Goal: Task Accomplishment & Management: Manage account settings

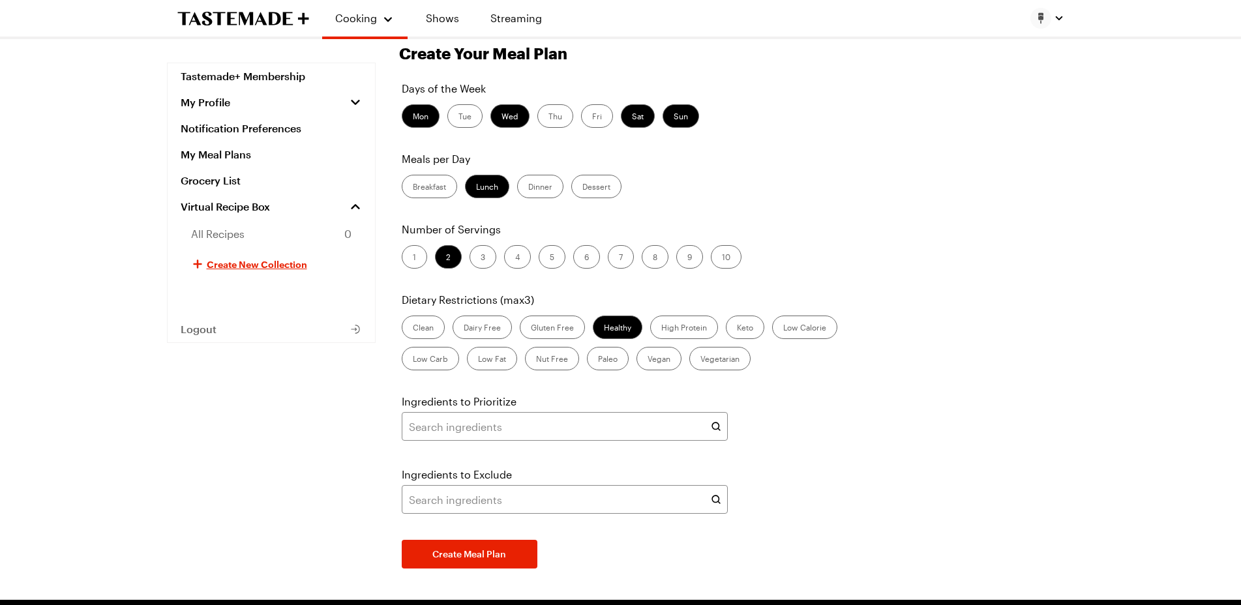
scroll to position [35, 0]
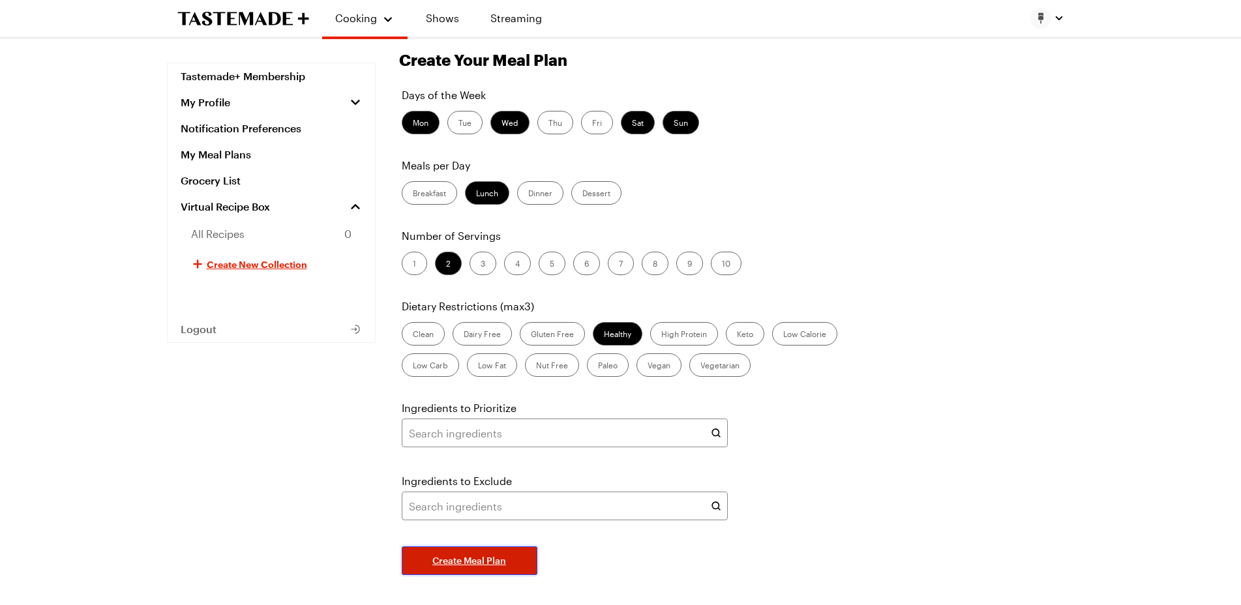
click at [481, 556] on span "Create Meal Plan" at bounding box center [469, 560] width 74 height 13
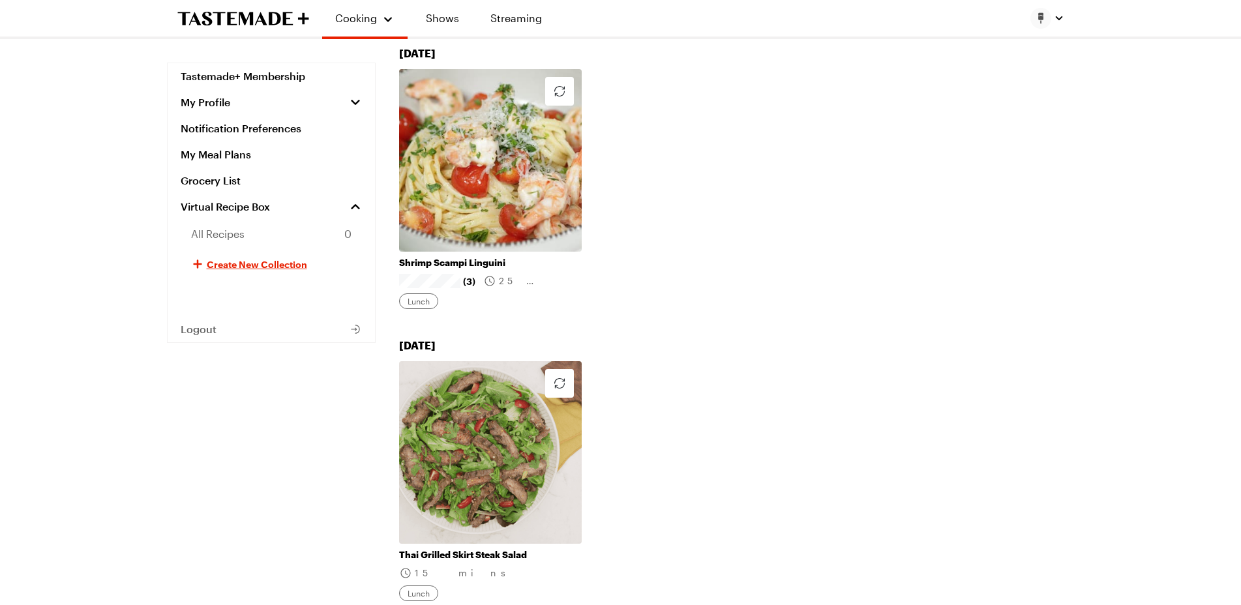
scroll to position [848, 0]
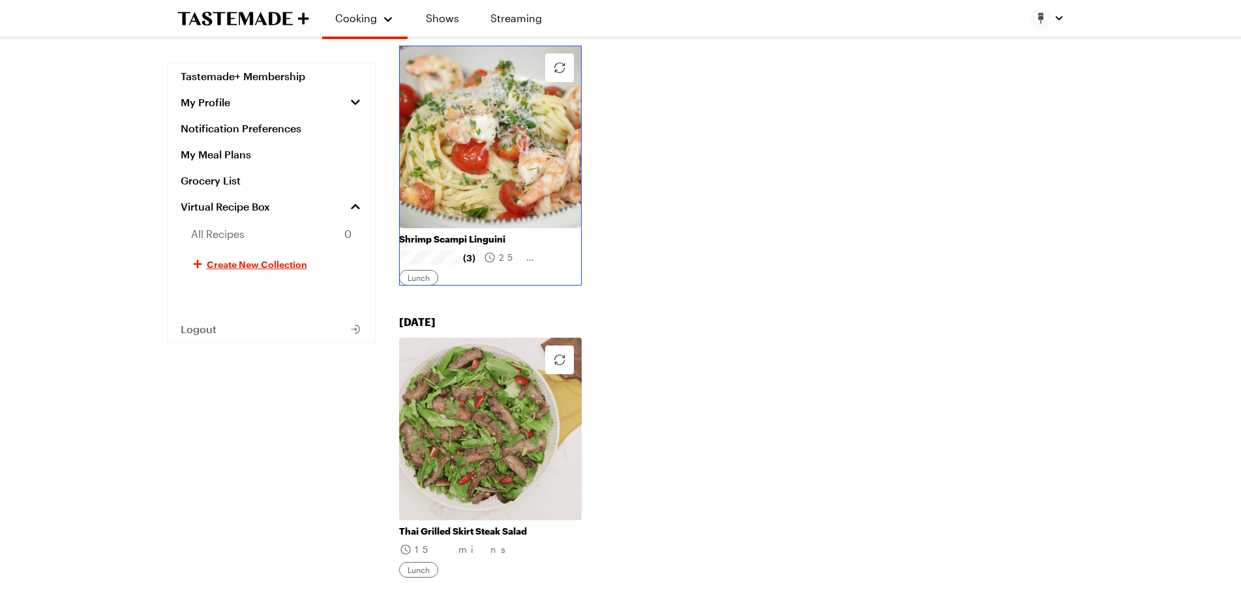
click at [425, 245] on link "Shrimp Scampi Linguini" at bounding box center [490, 239] width 183 height 12
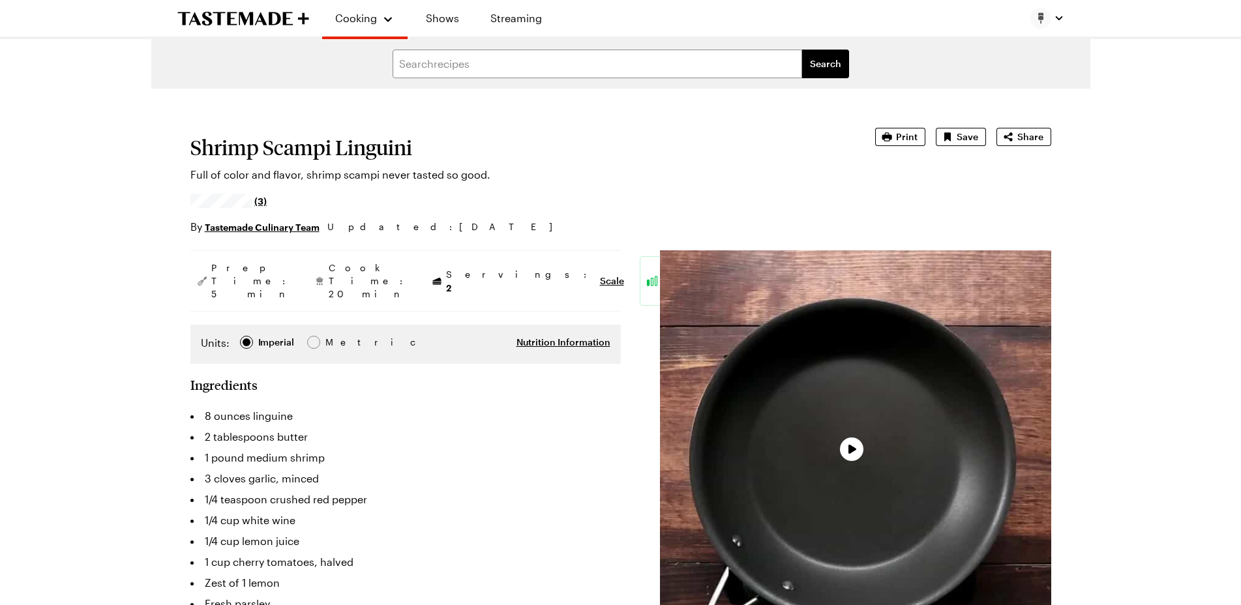
type textarea "x"
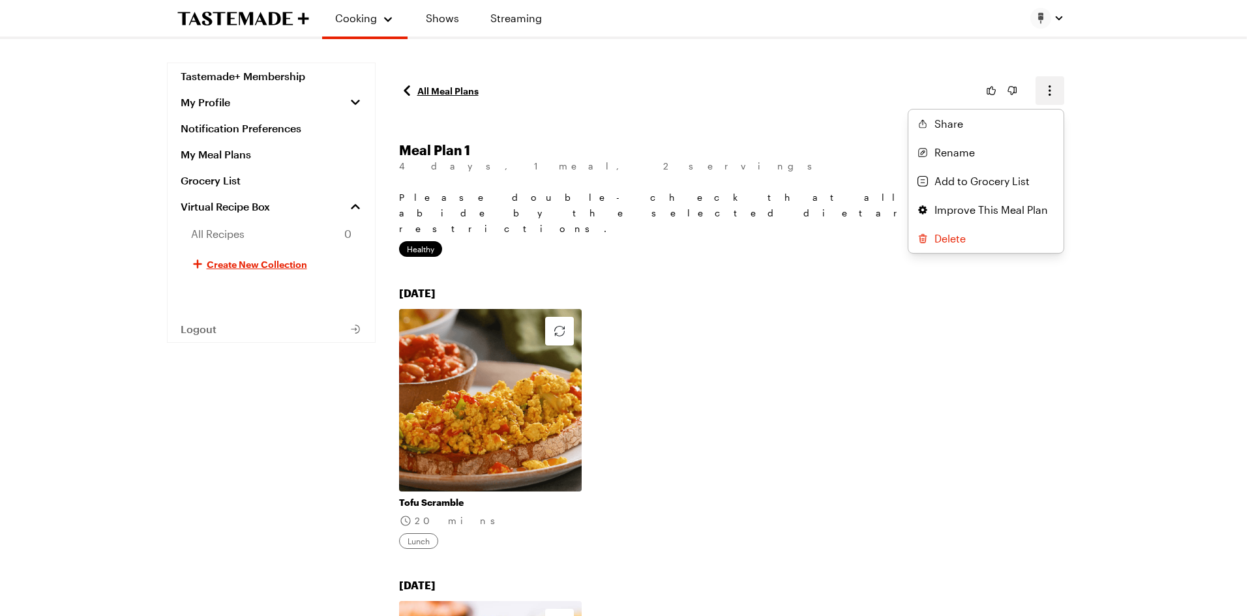
click at [1048, 95] on icon "button" at bounding box center [1050, 91] width 16 height 16
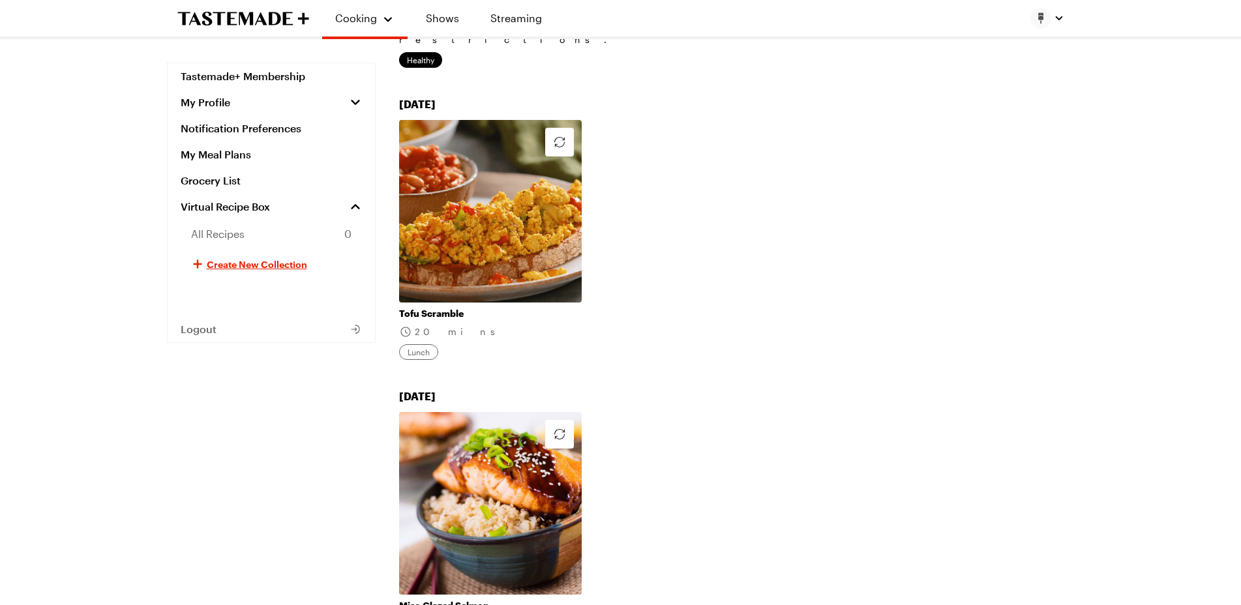
scroll to position [196, 0]
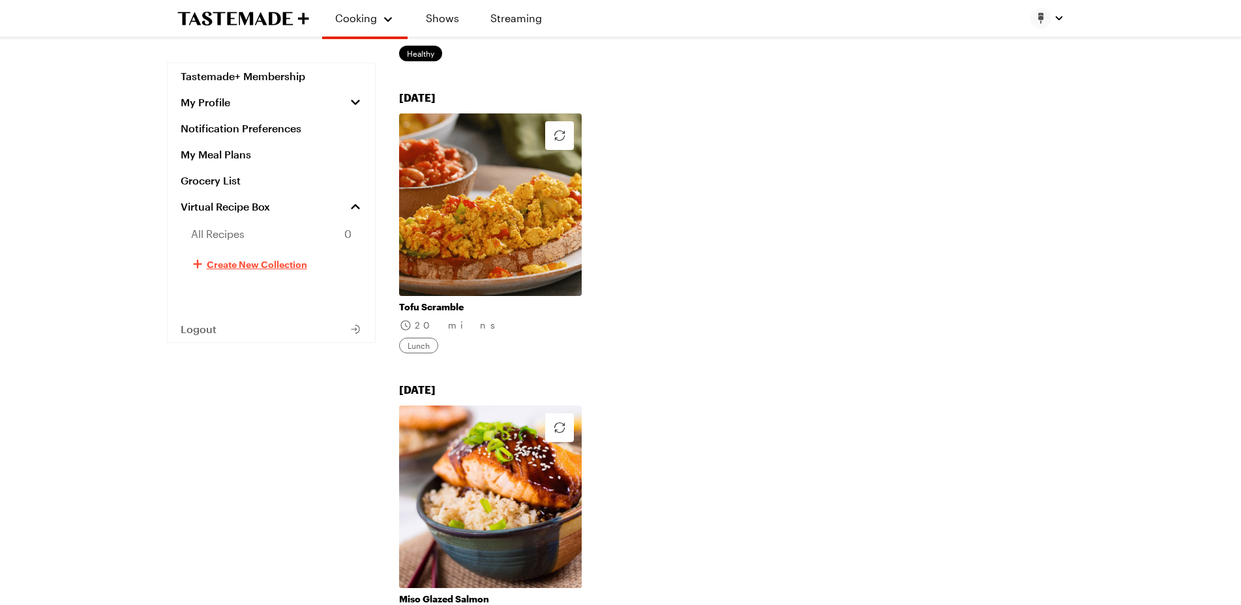
click at [254, 261] on span "Create New Collection" at bounding box center [257, 264] width 100 height 13
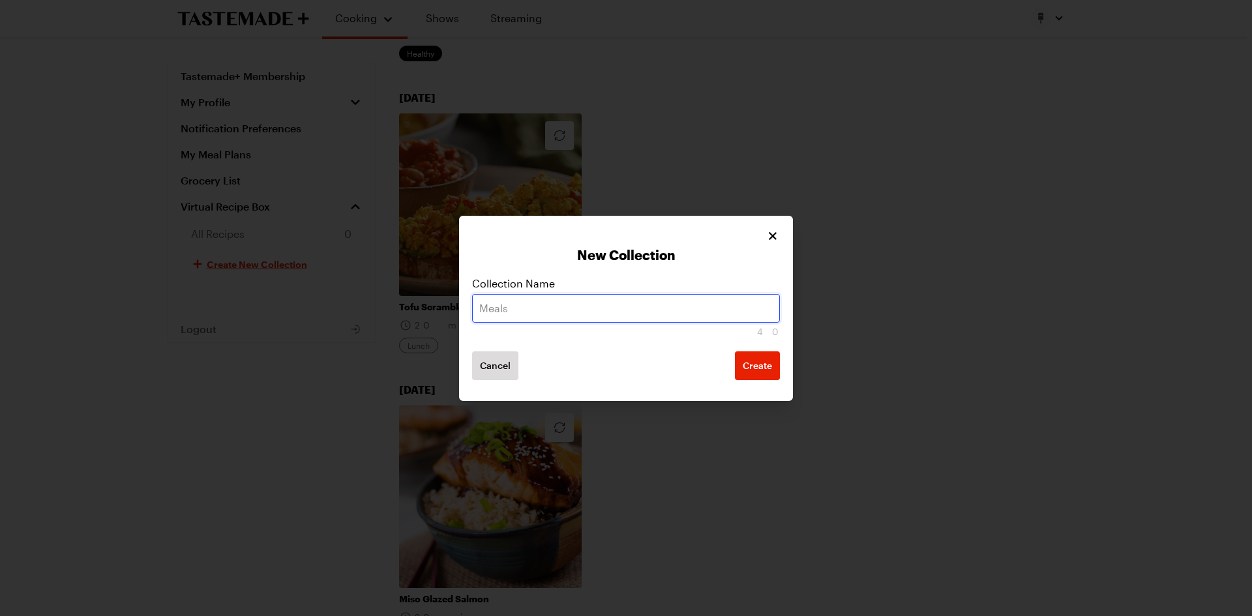
click at [726, 314] on input "text" at bounding box center [626, 308] width 308 height 29
type input "lunch"
click at [735, 351] on button "Create" at bounding box center [757, 365] width 45 height 29
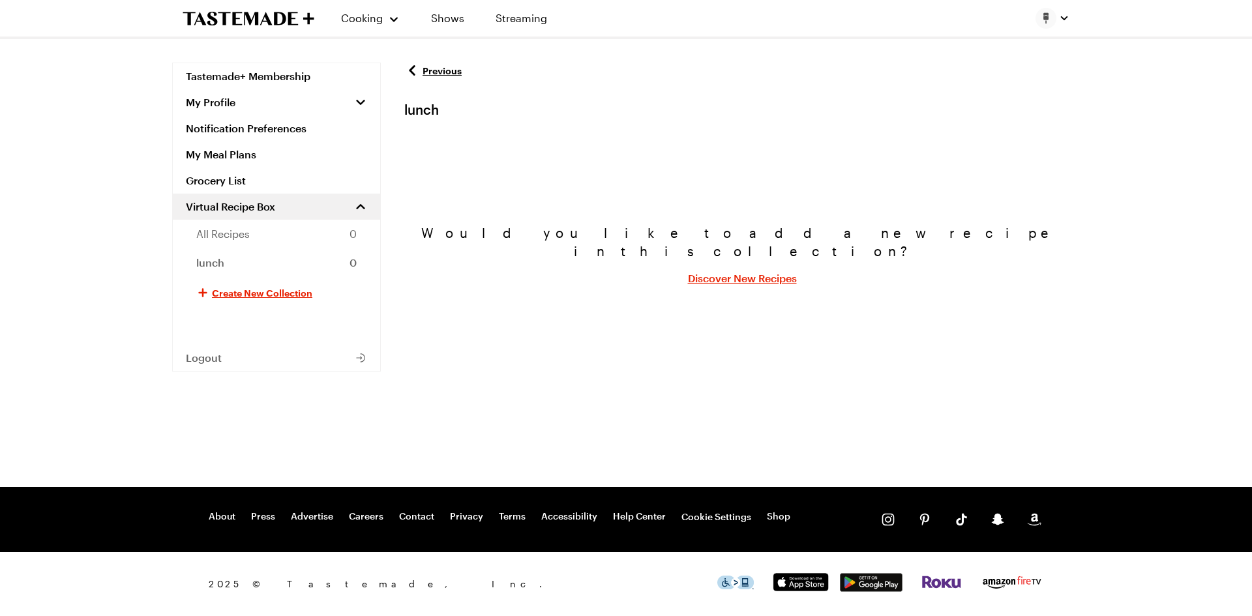
click at [748, 271] on link "Discover New Recipes" at bounding box center [742, 279] width 109 height 16
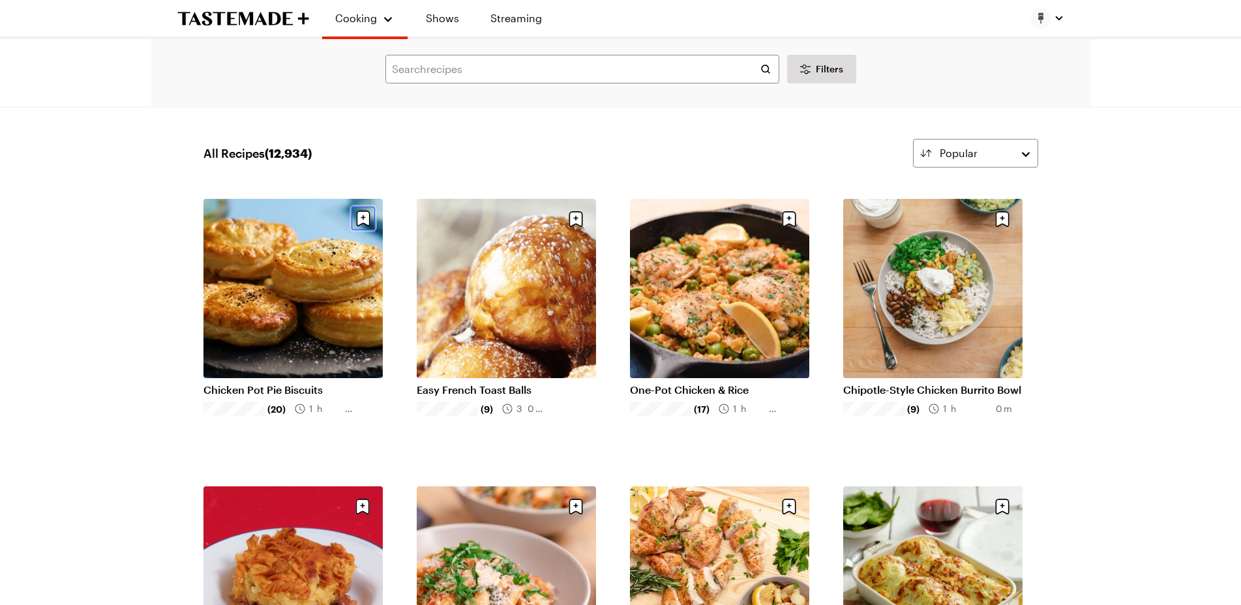
click at [361, 218] on icon "Save recipe" at bounding box center [363, 217] width 5 height 5
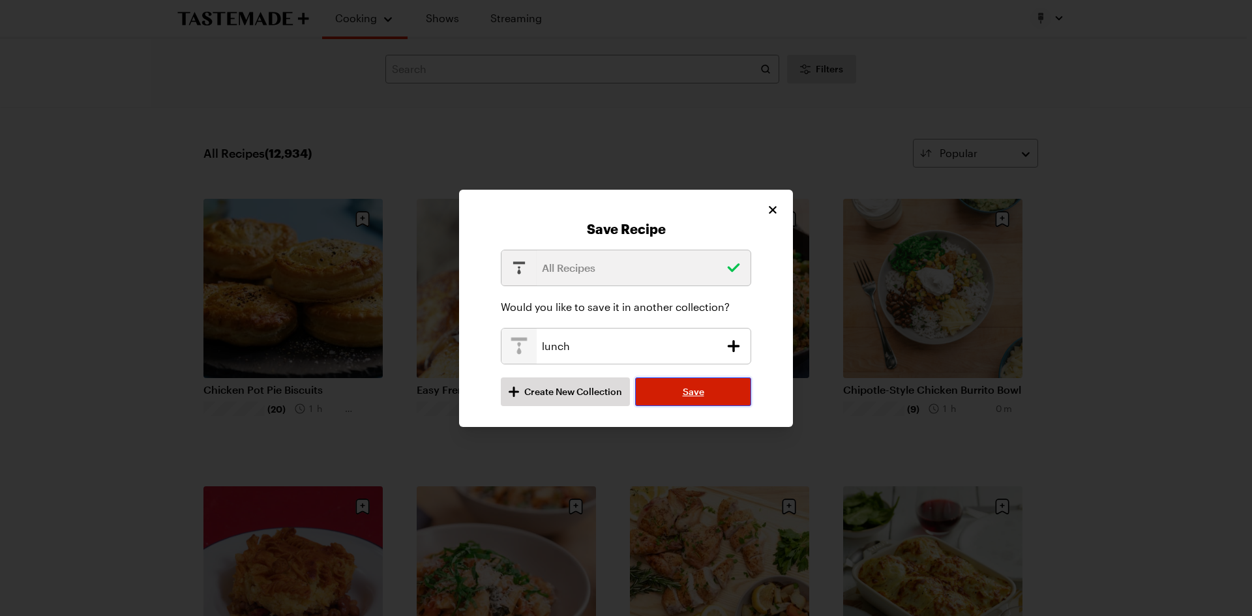
click at [718, 394] on button "Save" at bounding box center [693, 392] width 116 height 29
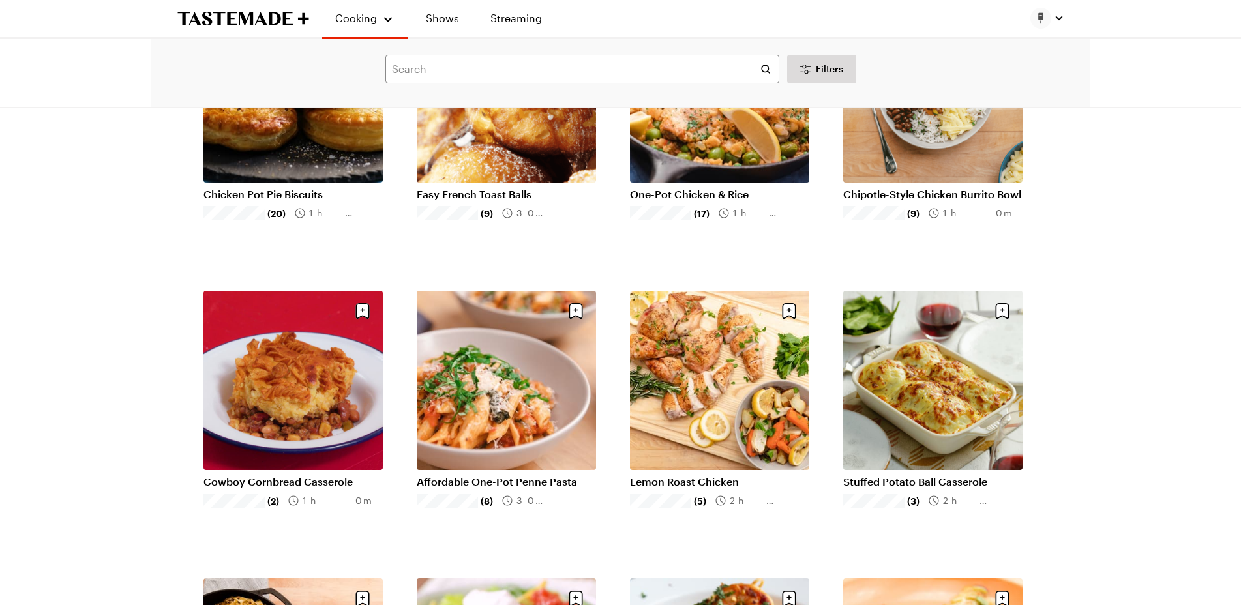
scroll to position [261, 0]
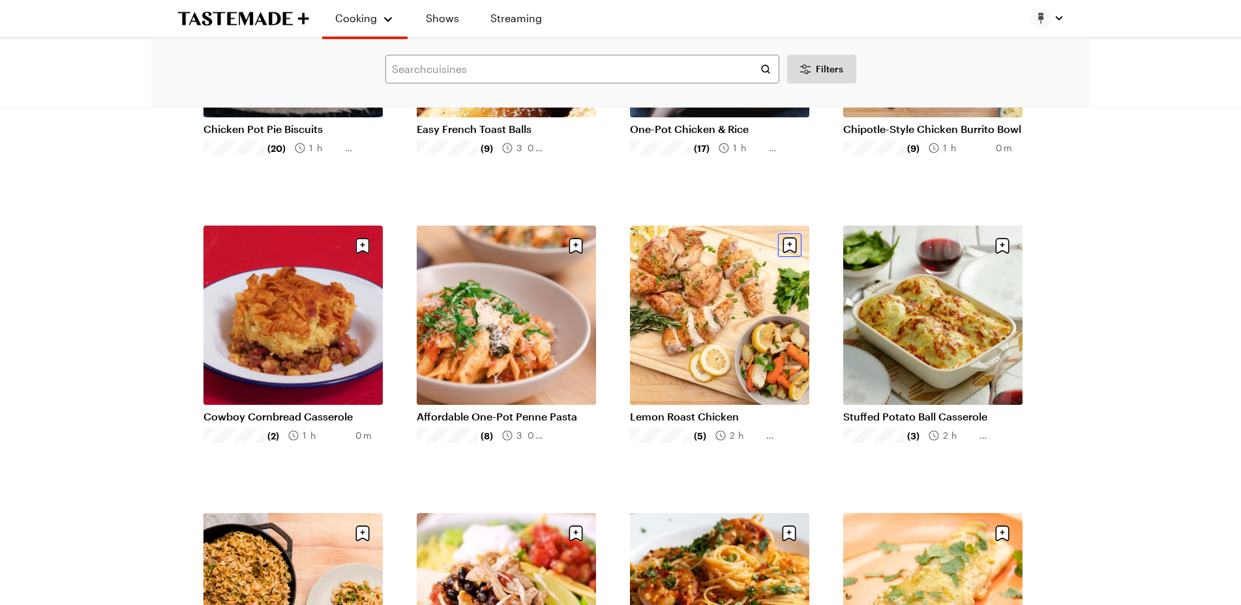
click at [788, 245] on icon "Save recipe" at bounding box center [789, 244] width 5 height 5
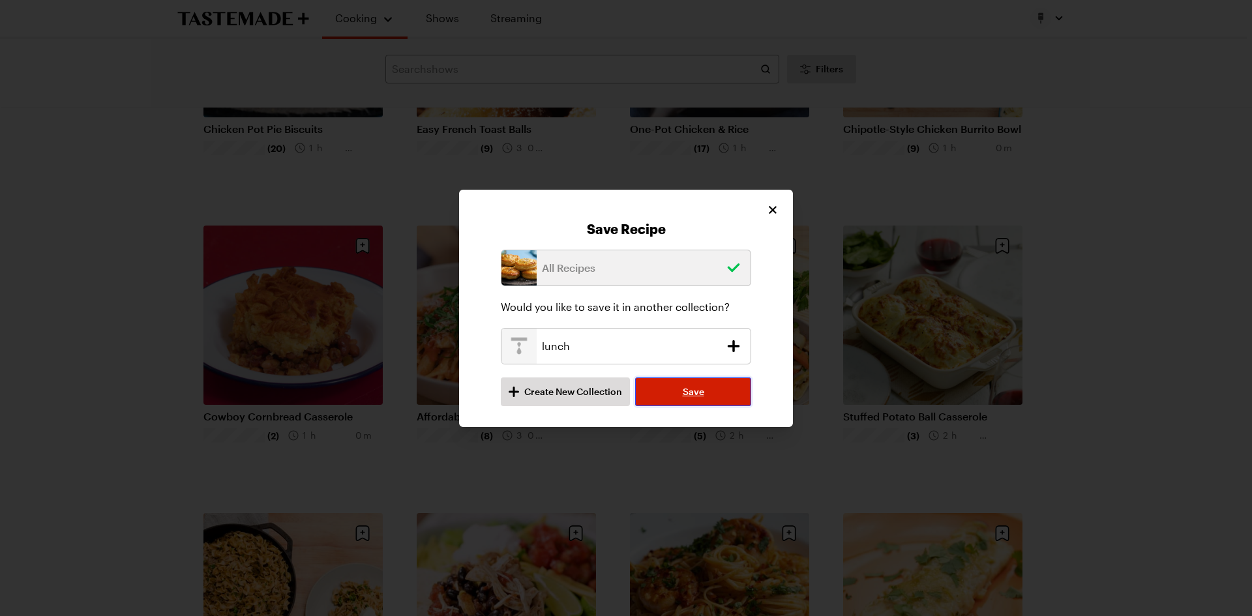
click at [670, 395] on button "Save" at bounding box center [693, 392] width 116 height 29
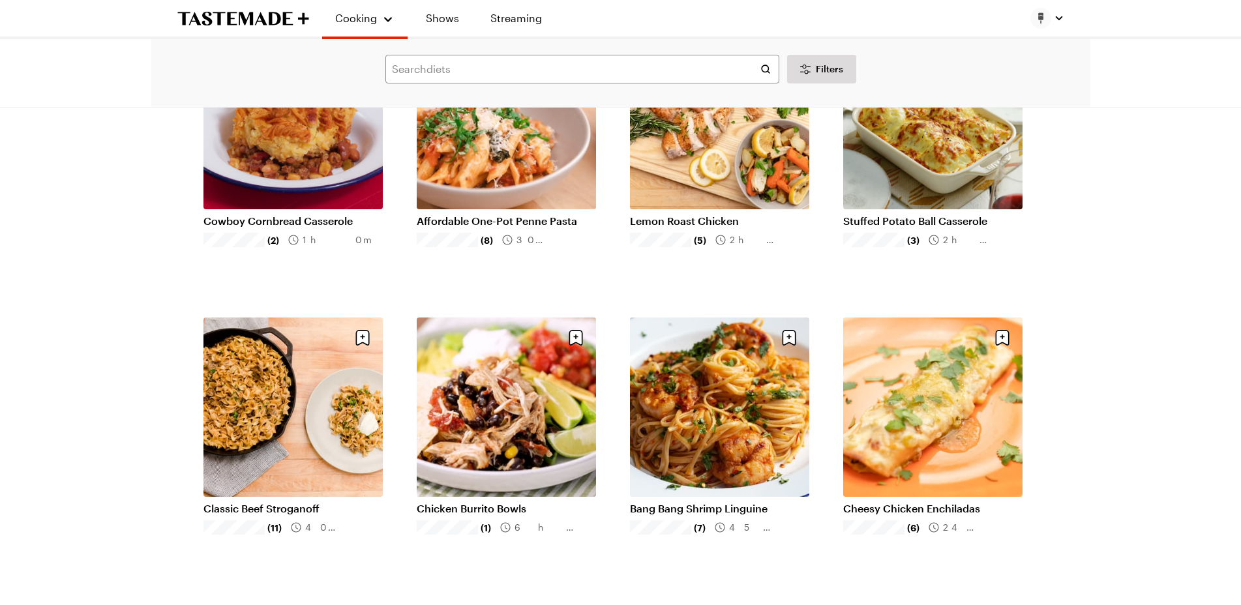
scroll to position [522, 0]
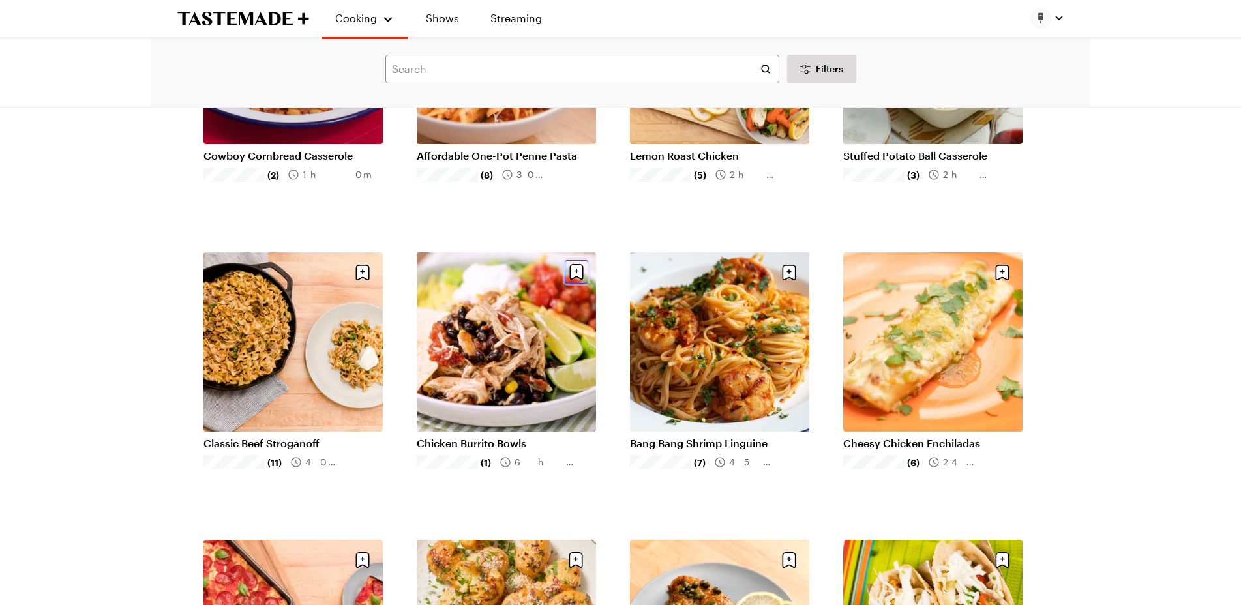
click at [574, 267] on icon "Save recipe" at bounding box center [576, 272] width 14 height 16
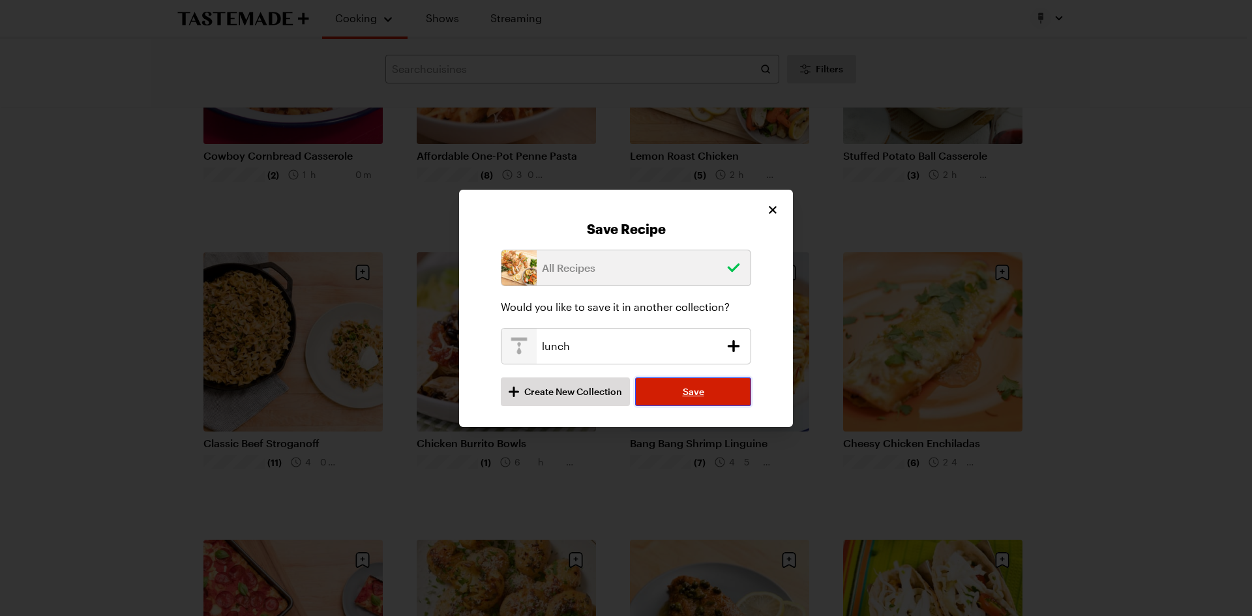
click at [735, 391] on button "Save" at bounding box center [693, 392] width 116 height 29
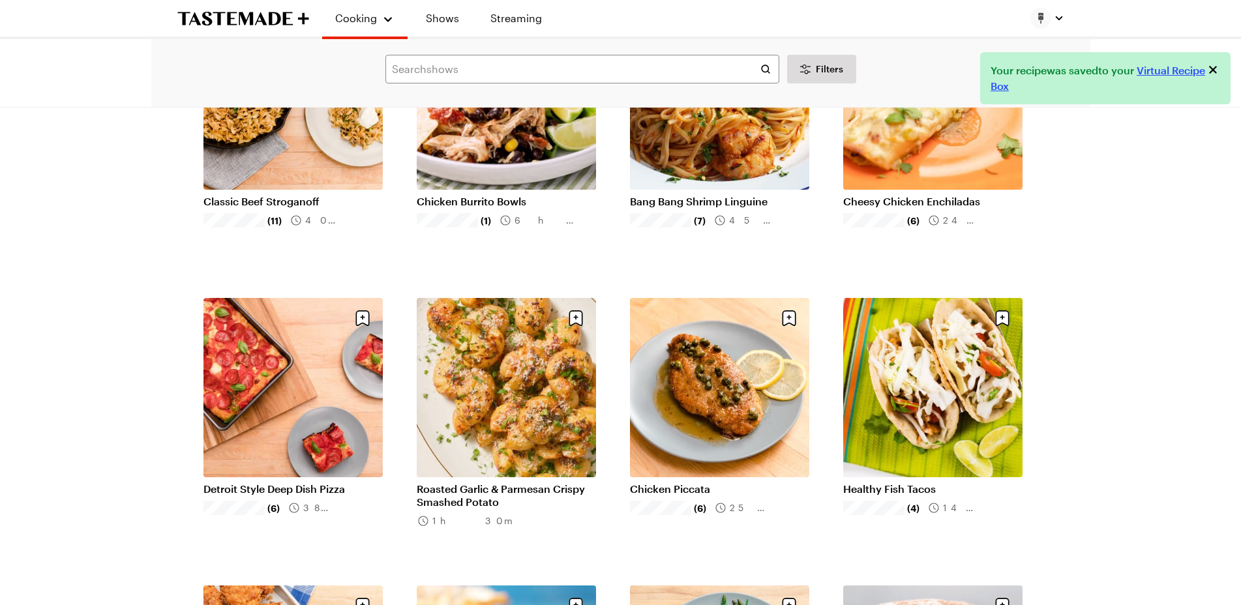
scroll to position [782, 0]
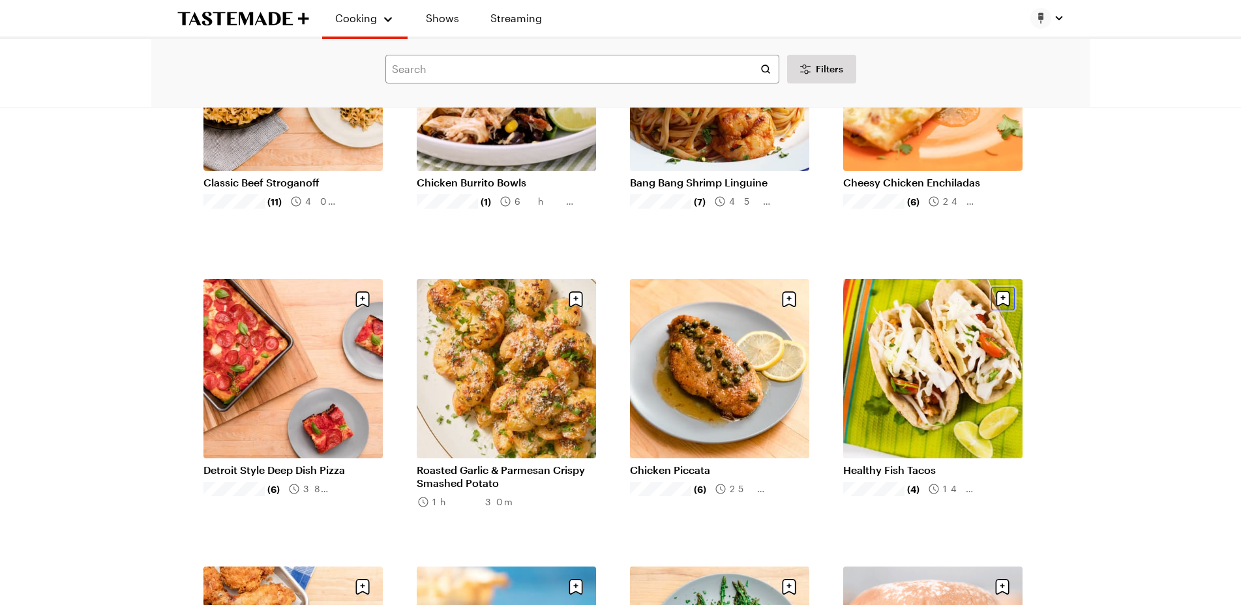
click at [1003, 297] on icon "Save recipe" at bounding box center [1002, 298] width 23 height 23
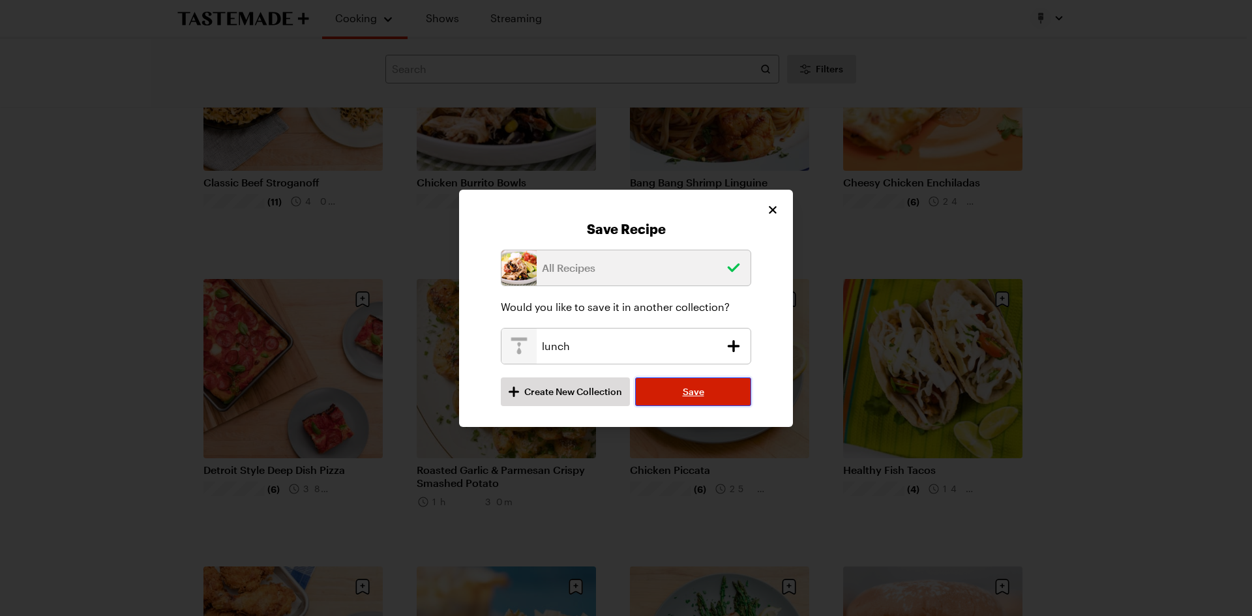
click at [692, 393] on span "Save" at bounding box center [694, 391] width 22 height 13
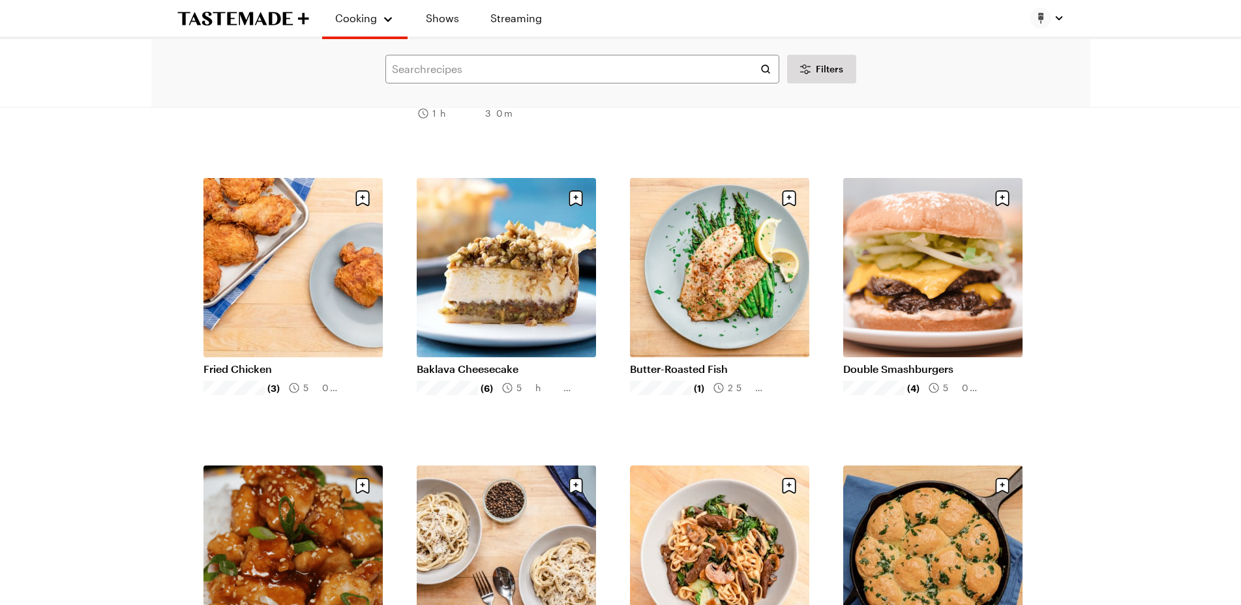
scroll to position [1174, 0]
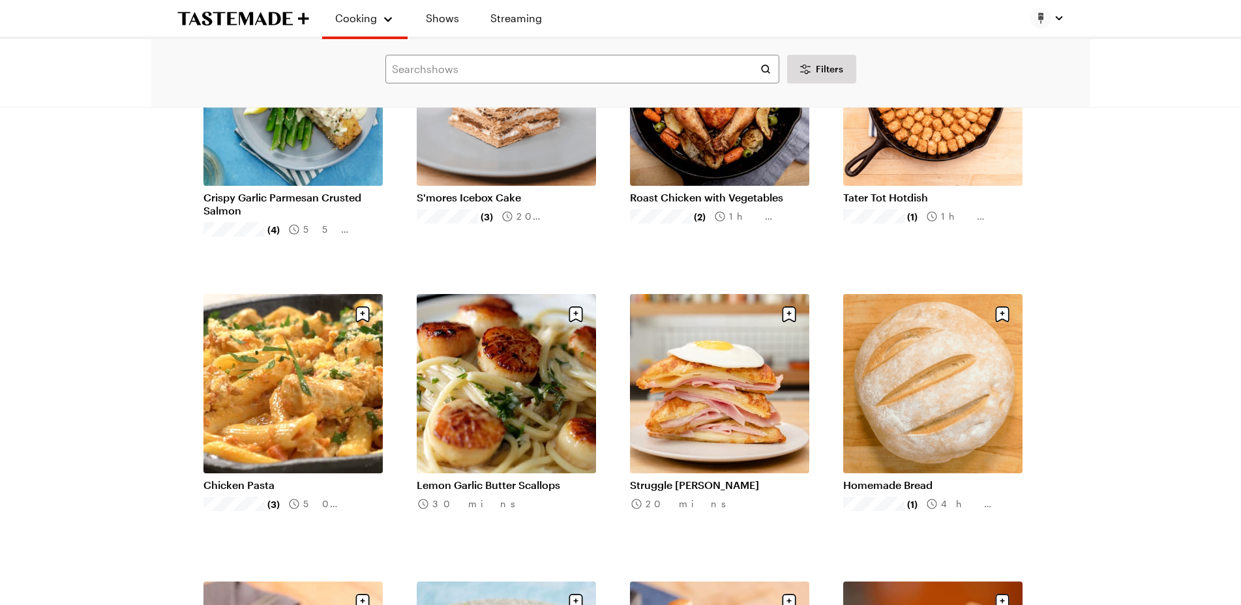
scroll to position [2804, 0]
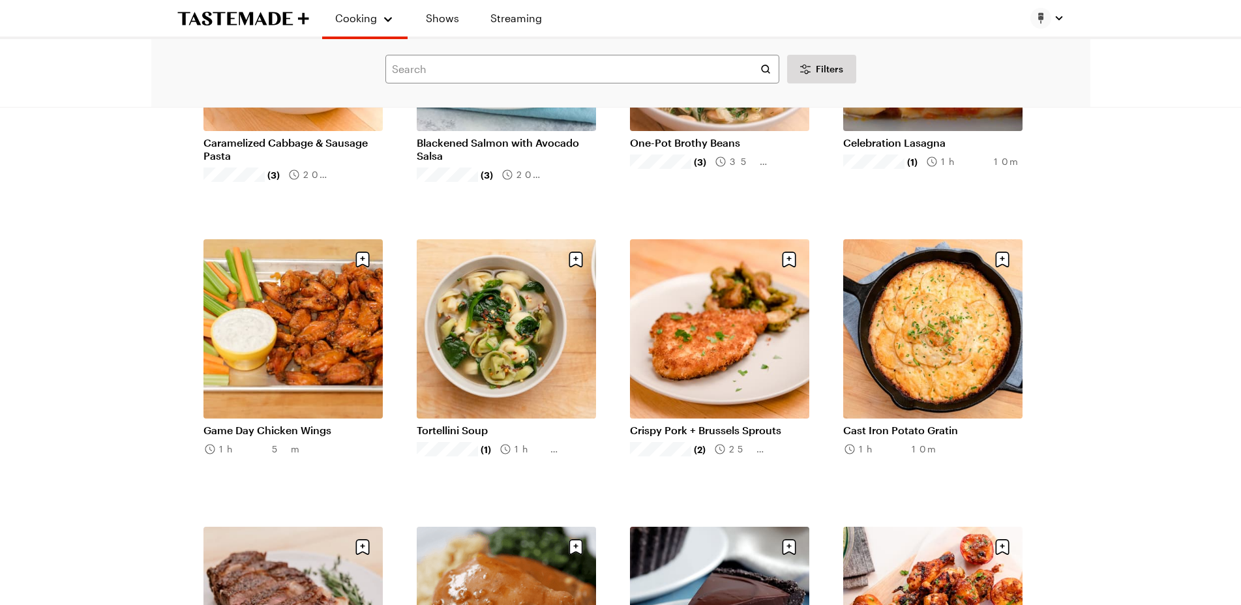
scroll to position [3456, 0]
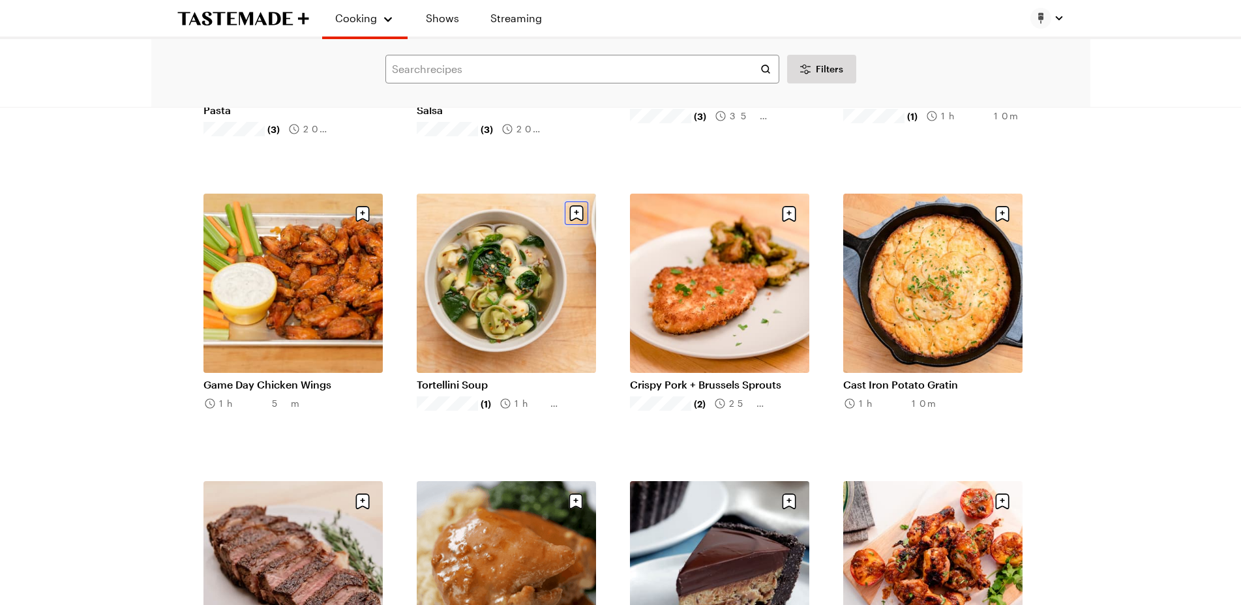
click at [576, 213] on icon "Save recipe" at bounding box center [576, 212] width 5 height 5
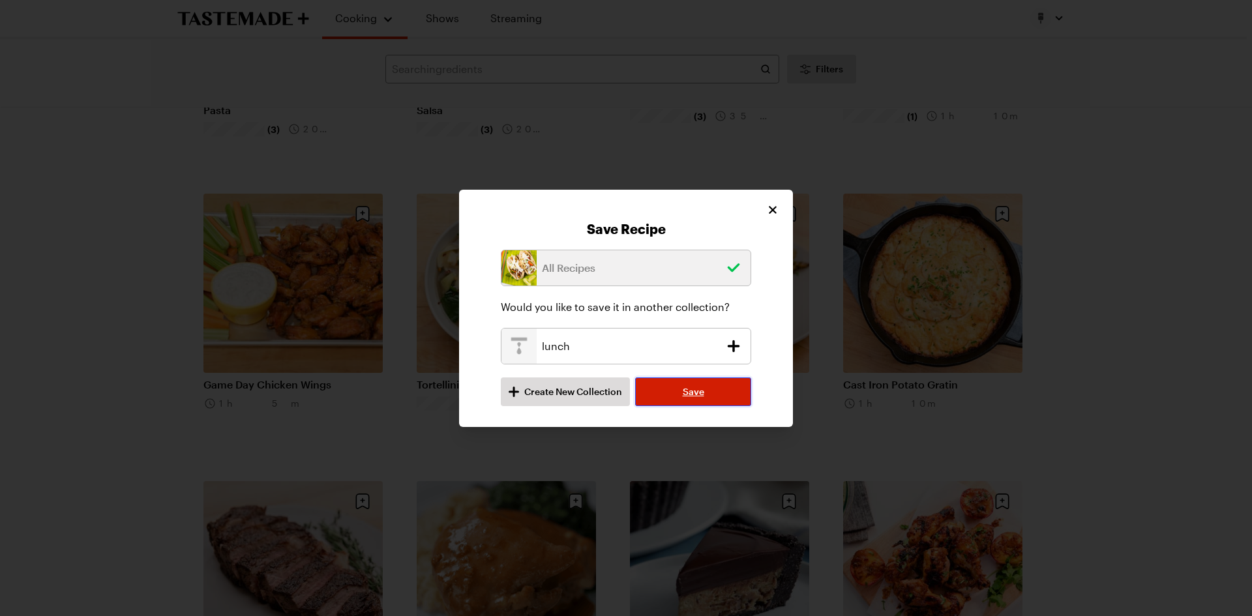
click at [681, 391] on button "Save" at bounding box center [693, 392] width 116 height 29
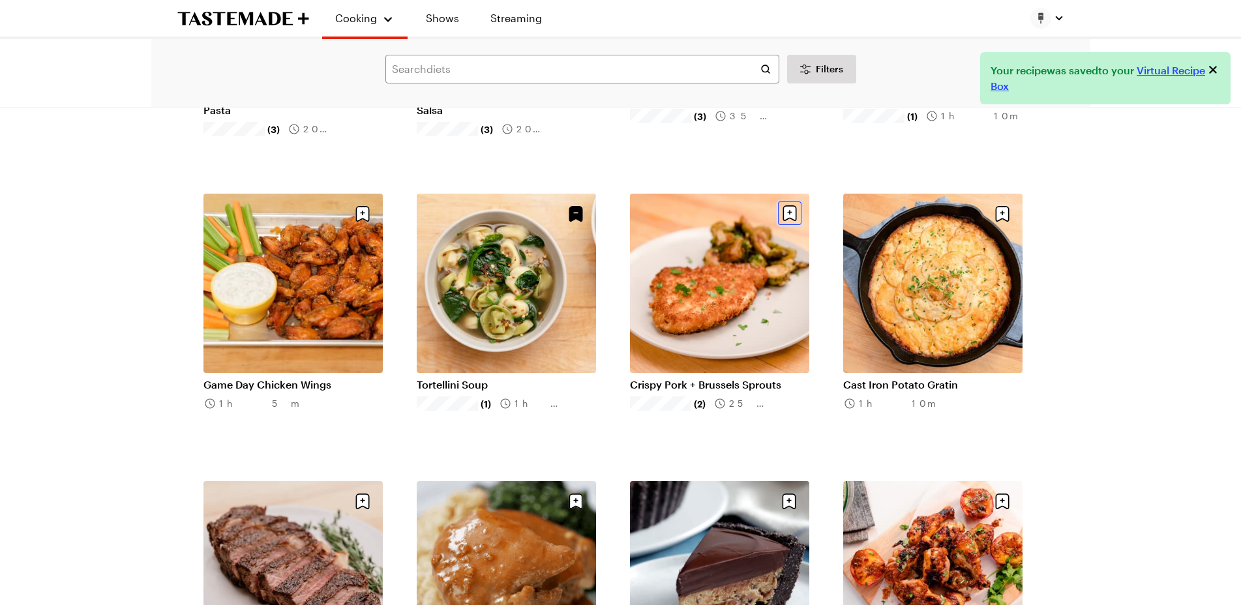
click at [786, 216] on icon "Save recipe" at bounding box center [789, 213] width 14 height 16
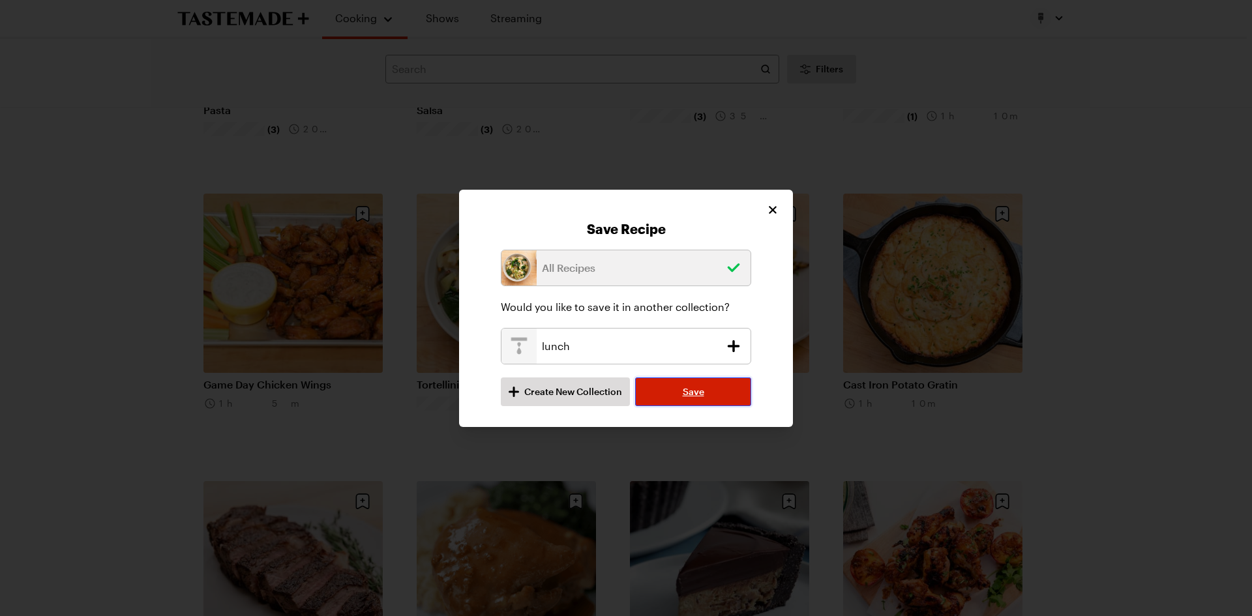
click at [729, 392] on button "Save" at bounding box center [693, 392] width 116 height 29
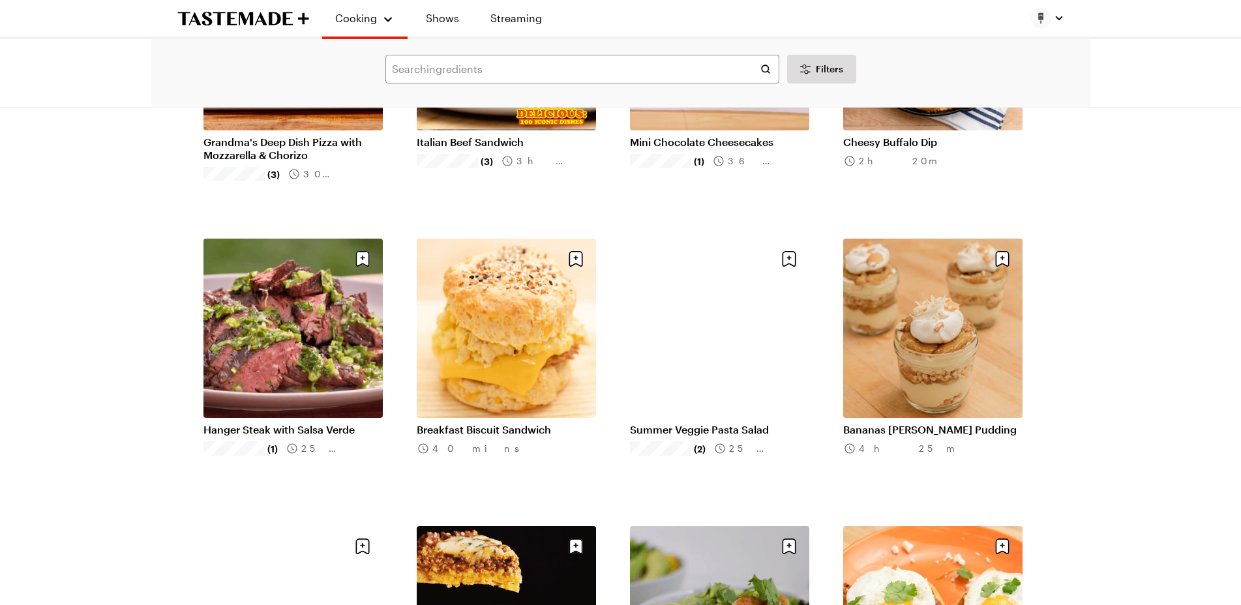
scroll to position [4564, 0]
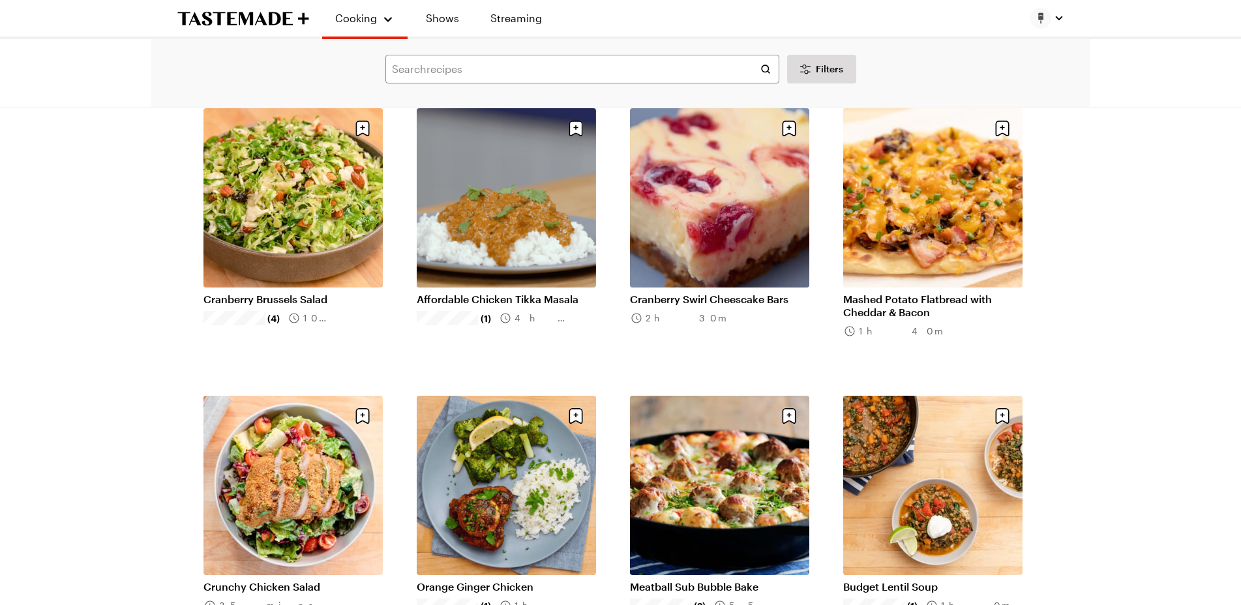
scroll to position [5281, 0]
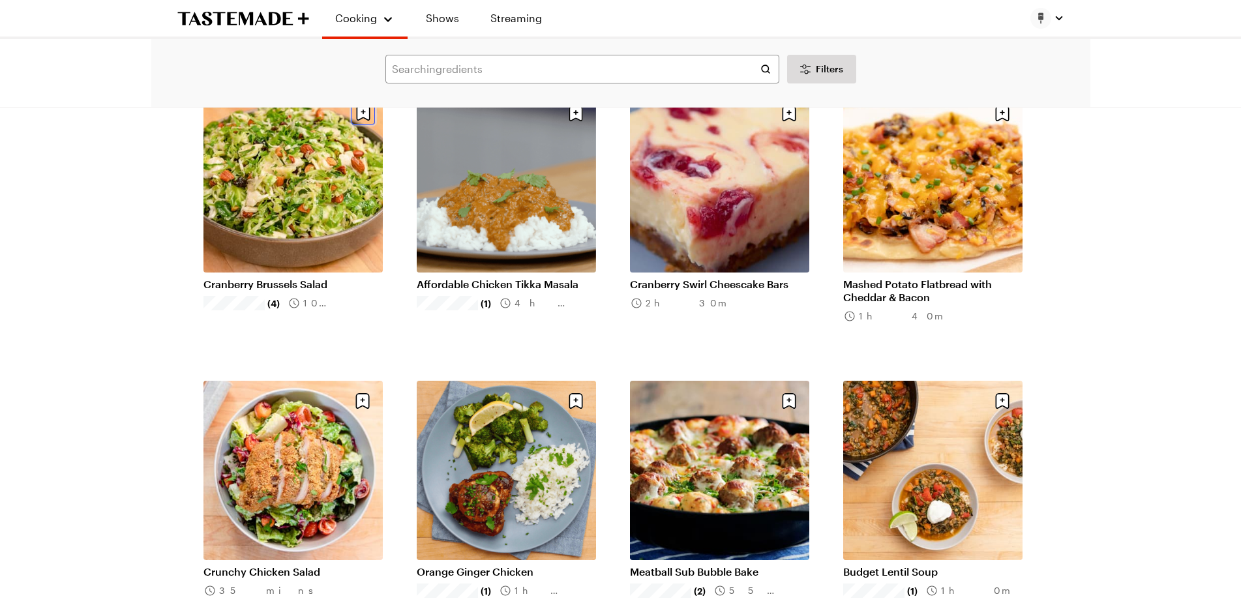
click at [359, 108] on icon "Save recipe" at bounding box center [363, 113] width 14 height 16
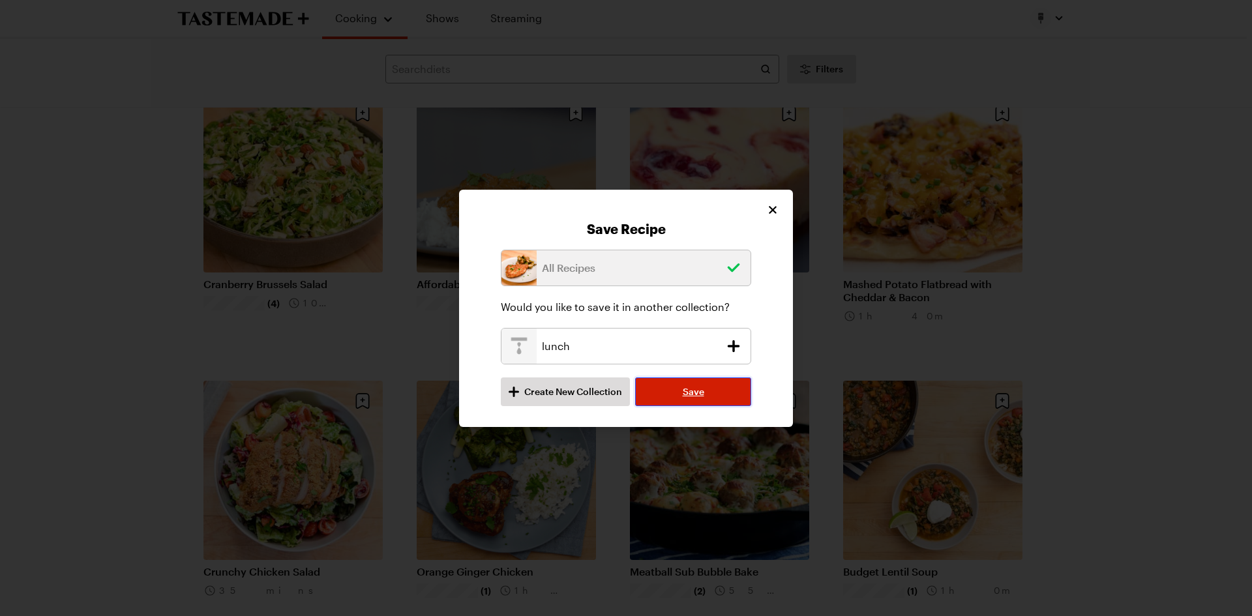
click at [728, 383] on button "Save" at bounding box center [693, 392] width 116 height 29
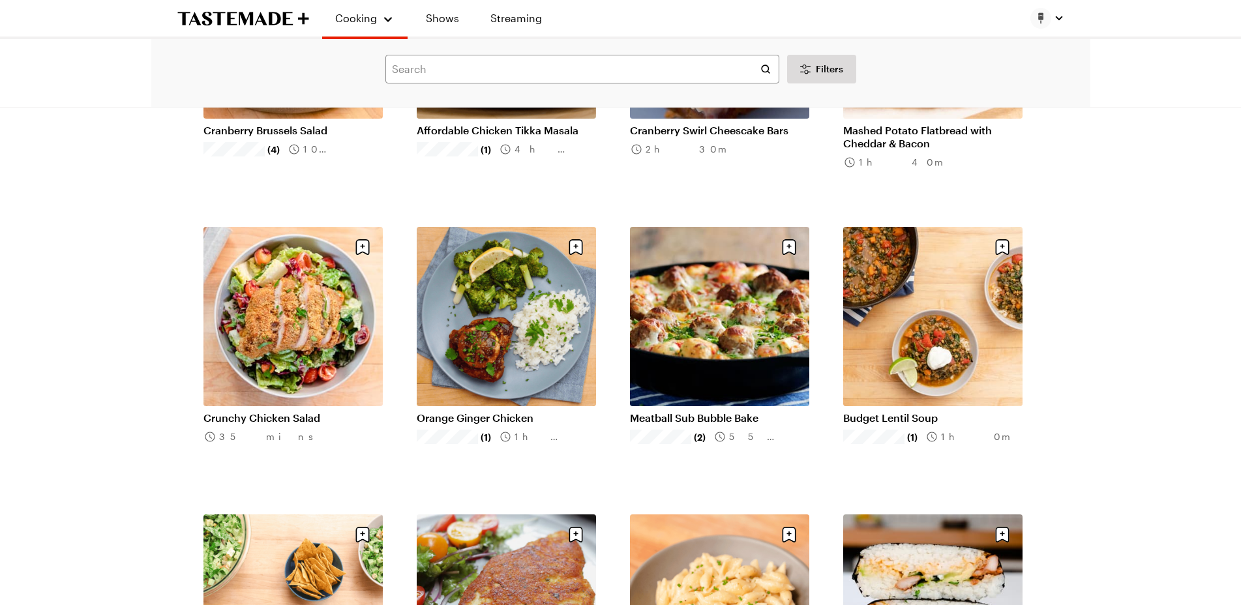
scroll to position [5412, 0]
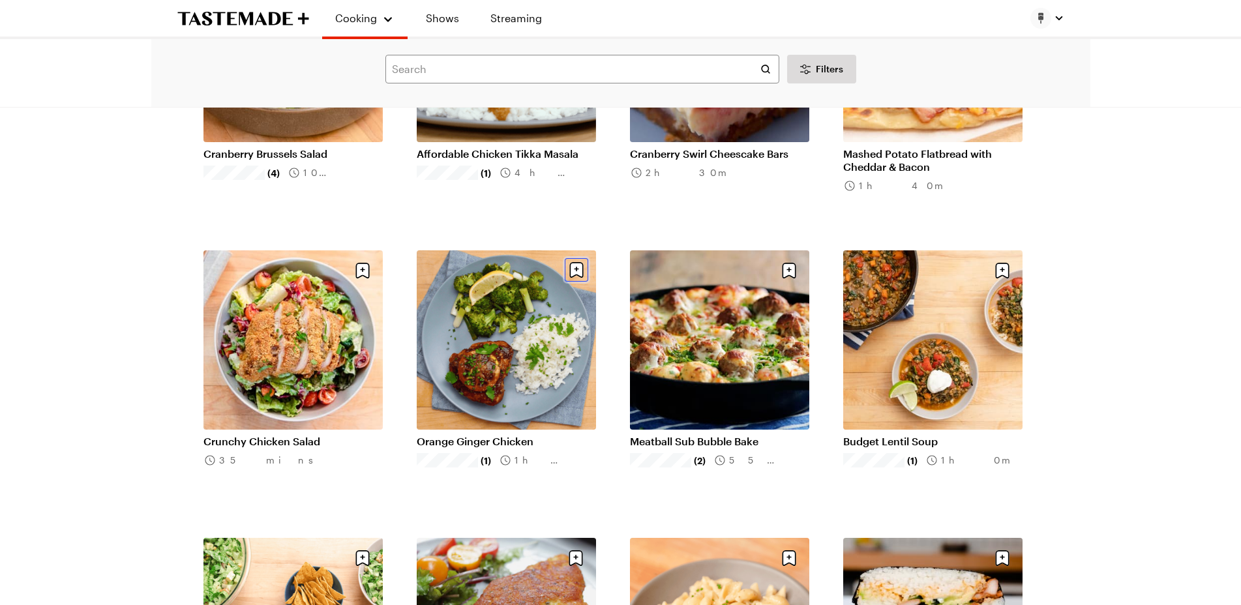
click at [577, 272] on icon "Save recipe" at bounding box center [576, 270] width 14 height 16
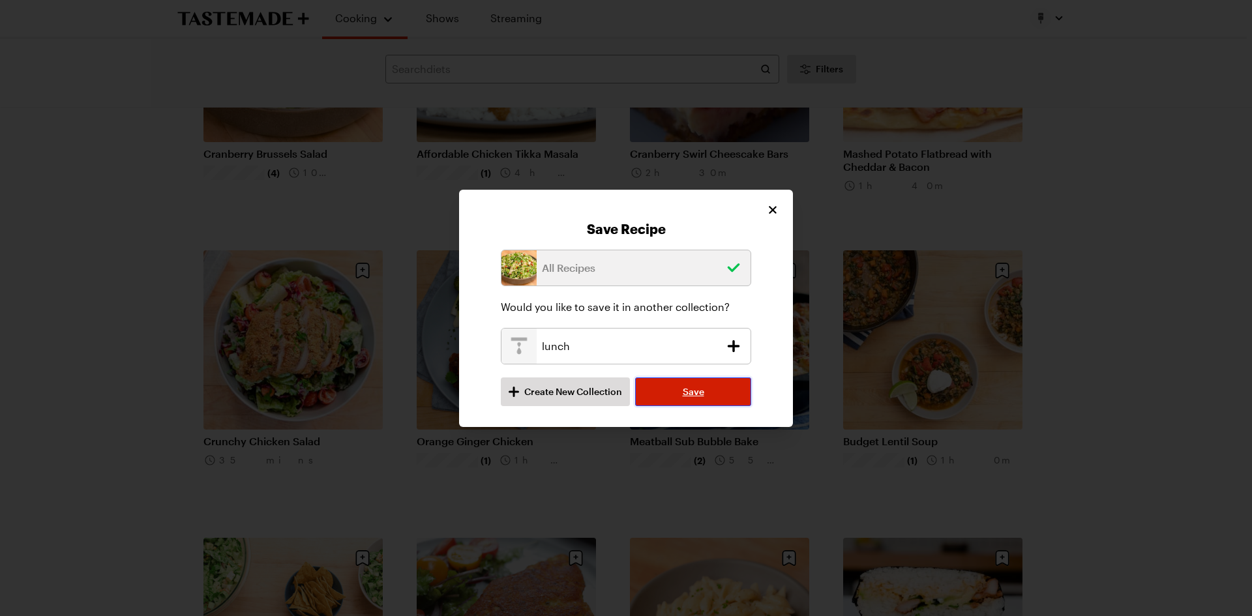
click at [727, 391] on button "Save" at bounding box center [693, 392] width 116 height 29
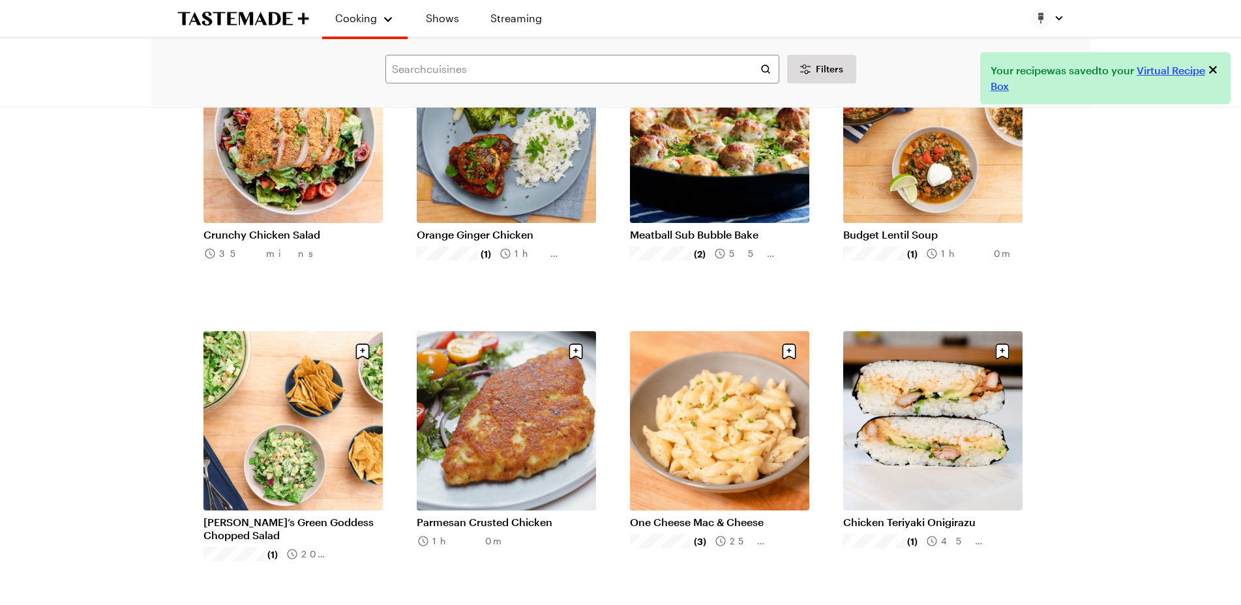
scroll to position [5673, 0]
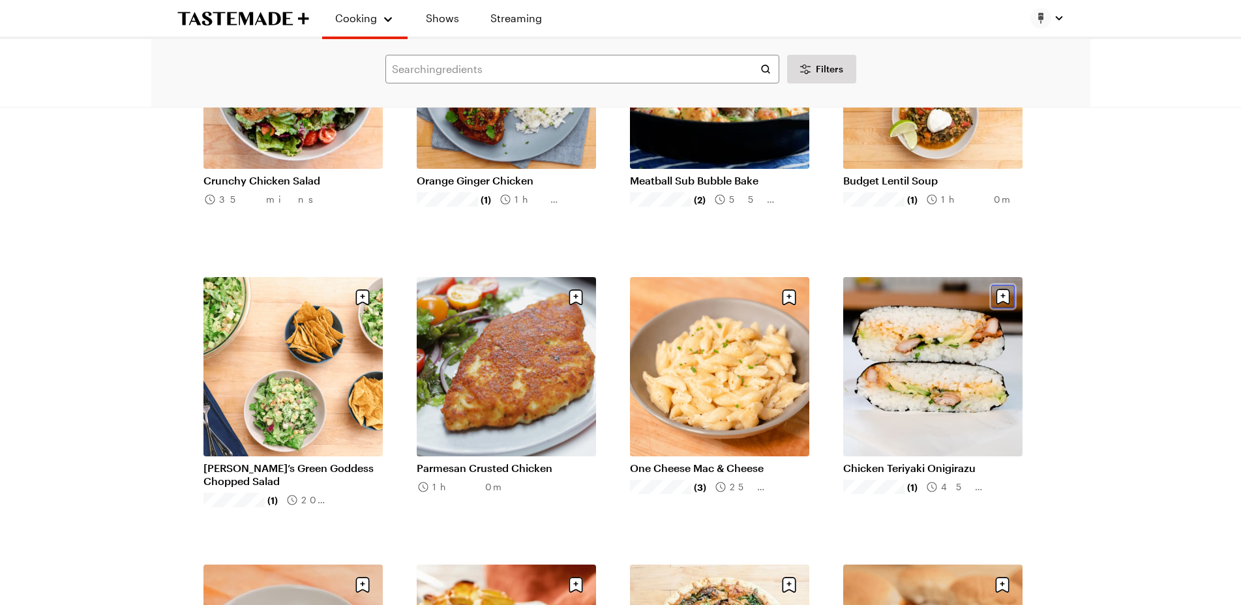
click at [1001, 297] on icon "Save recipe" at bounding box center [1002, 296] width 23 height 23
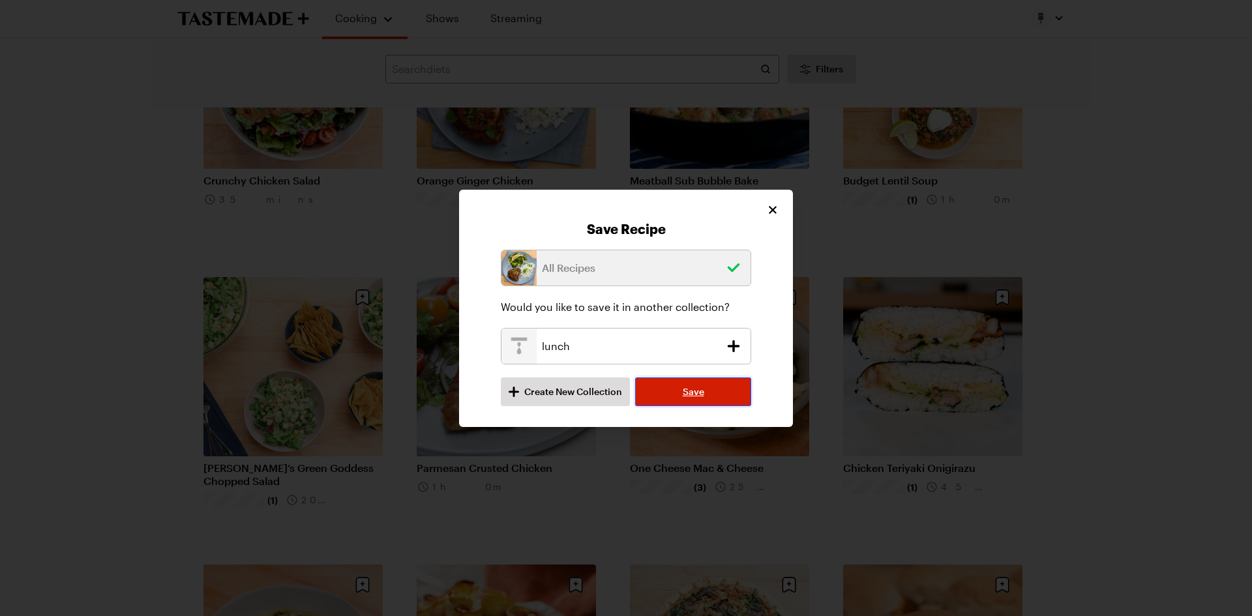
click at [724, 385] on button "Save" at bounding box center [693, 392] width 116 height 29
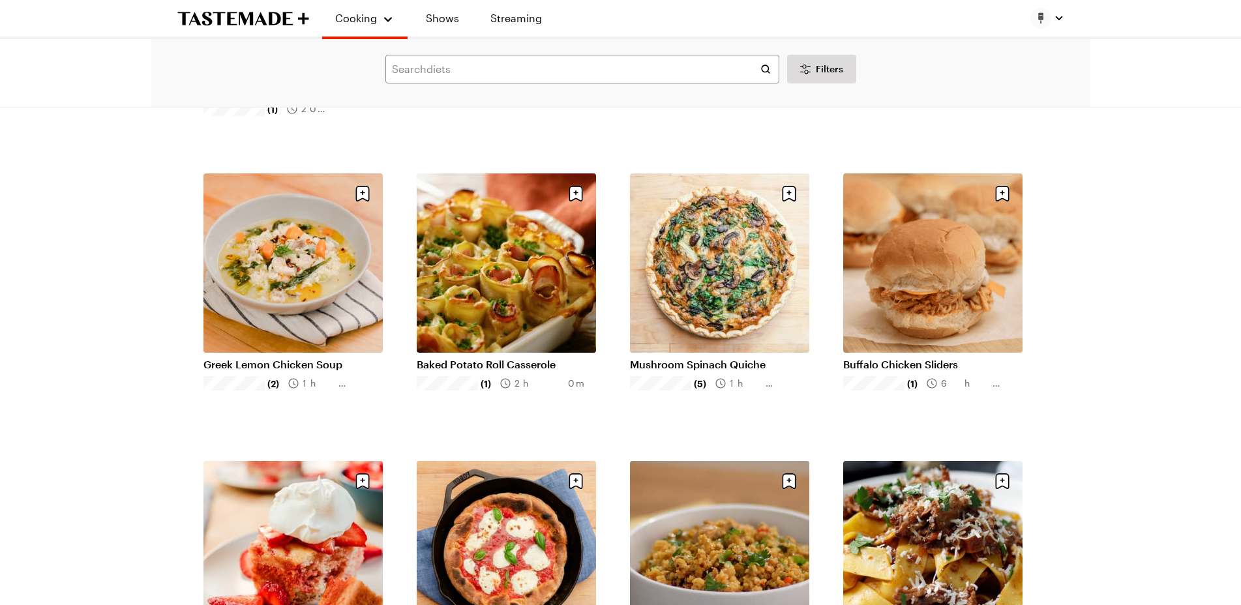
scroll to position [6129, 0]
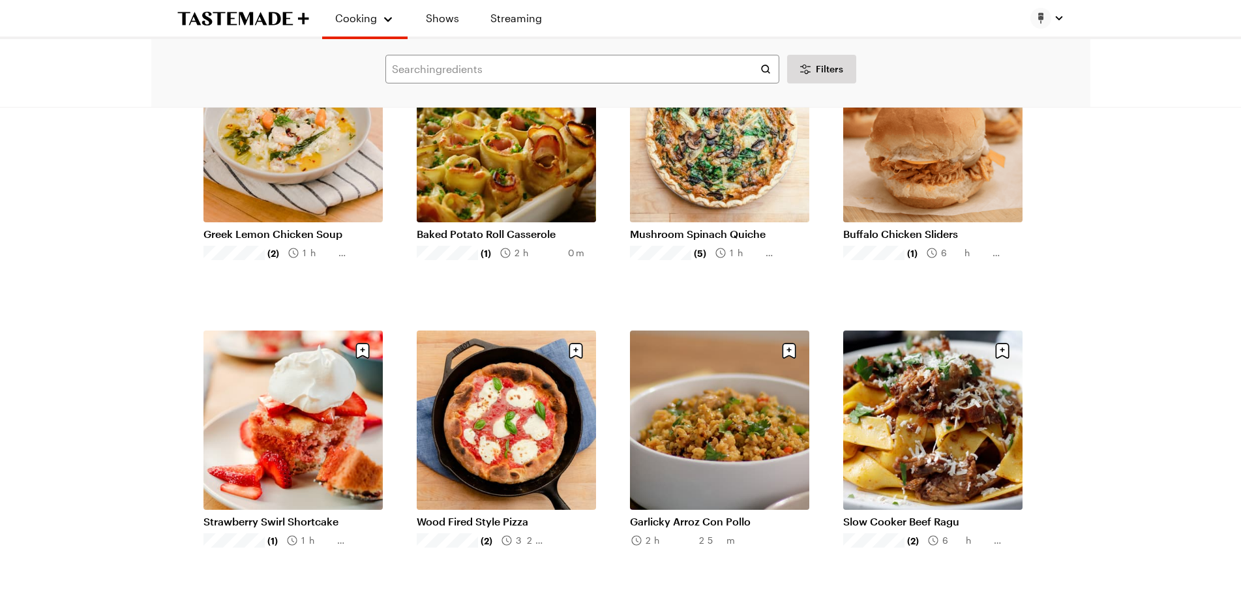
scroll to position [6129, 0]
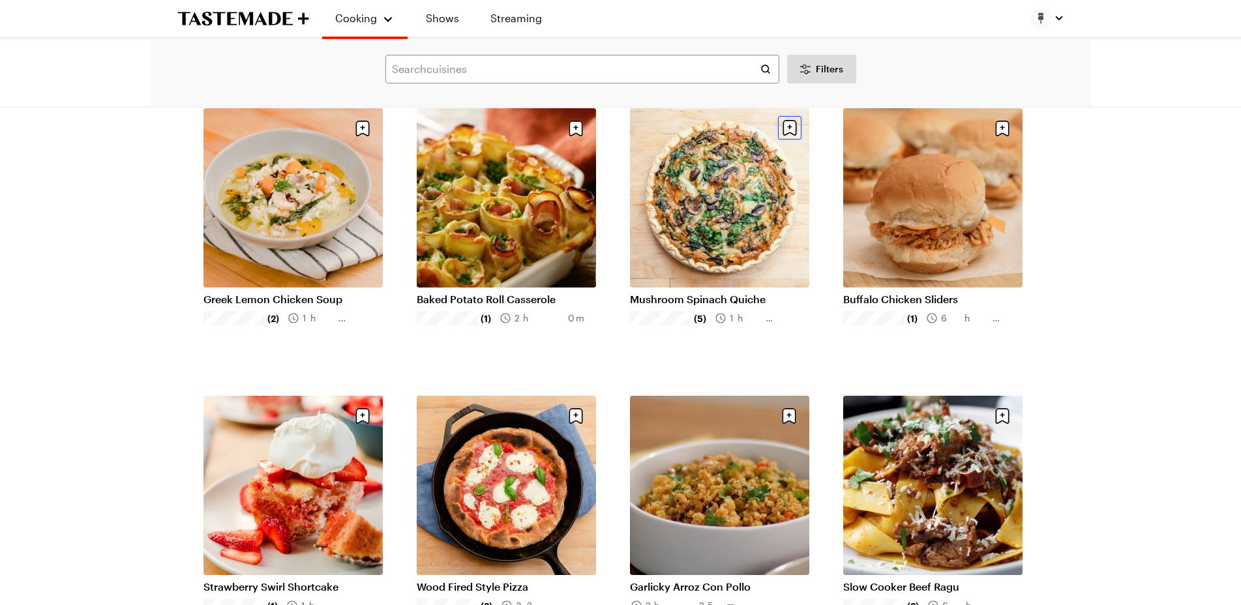
click at [792, 132] on icon "Save recipe" at bounding box center [789, 128] width 14 height 16
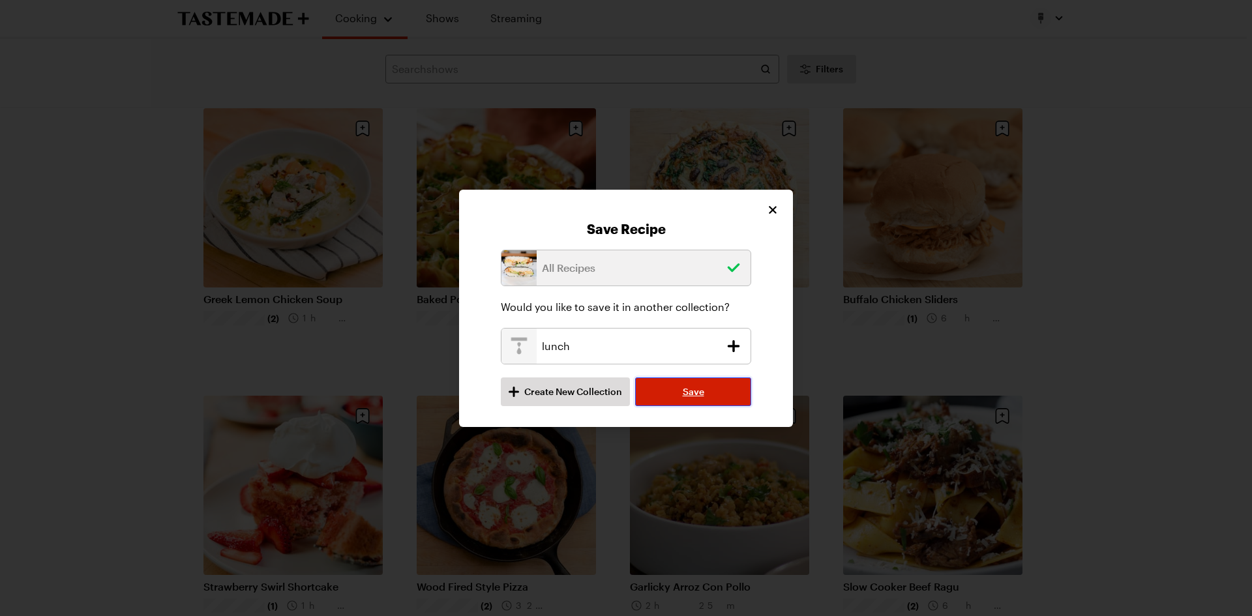
click at [734, 385] on button "Save" at bounding box center [693, 392] width 116 height 29
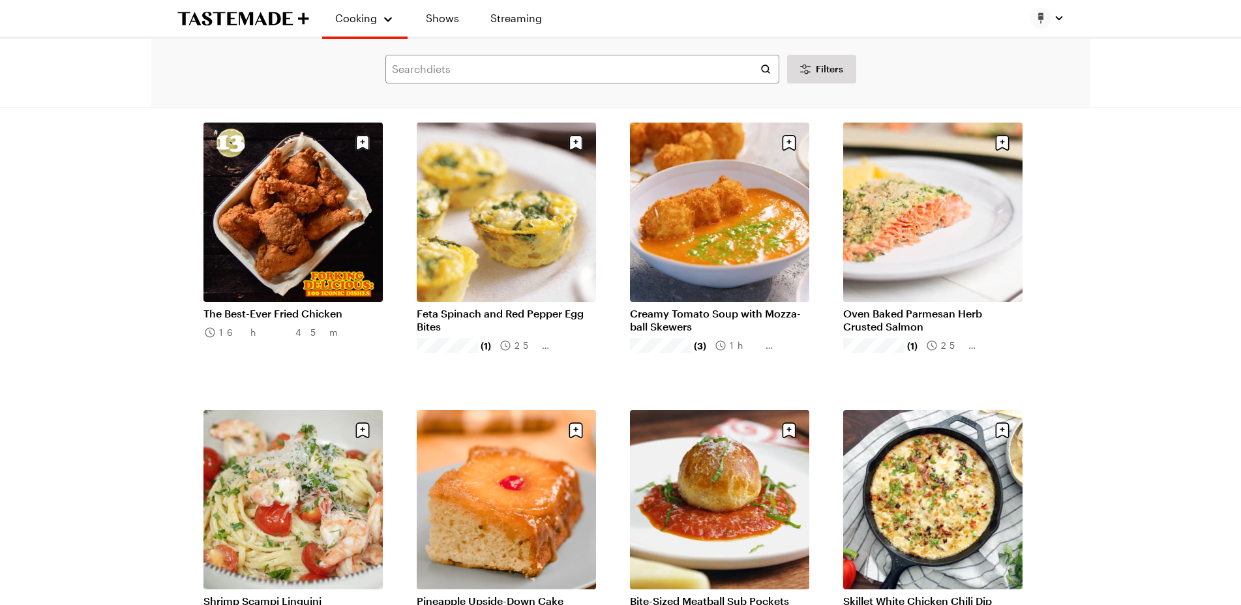
scroll to position [7532, 0]
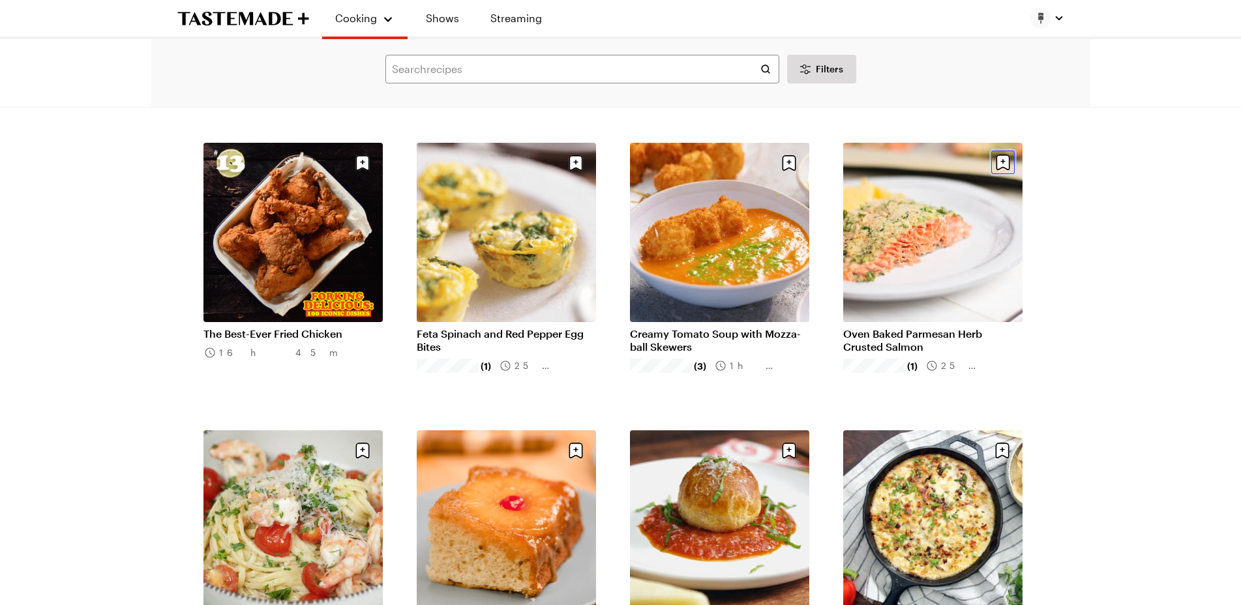
click at [995, 168] on icon "Save recipe" at bounding box center [1002, 162] width 23 height 23
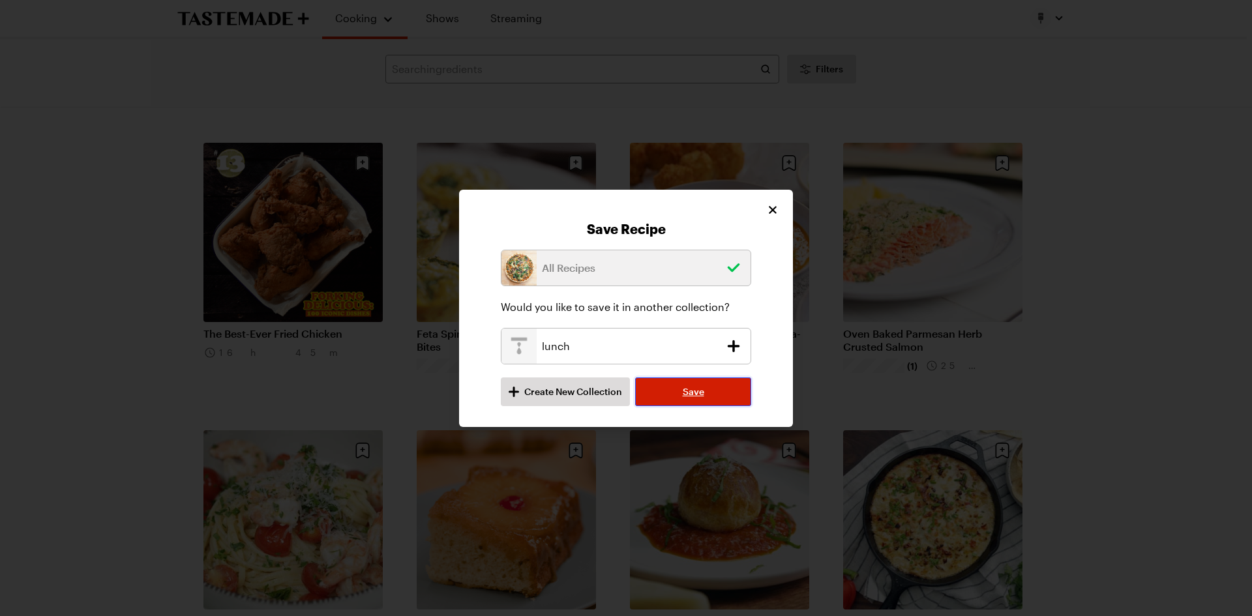
click at [732, 393] on button "Save" at bounding box center [693, 392] width 116 height 29
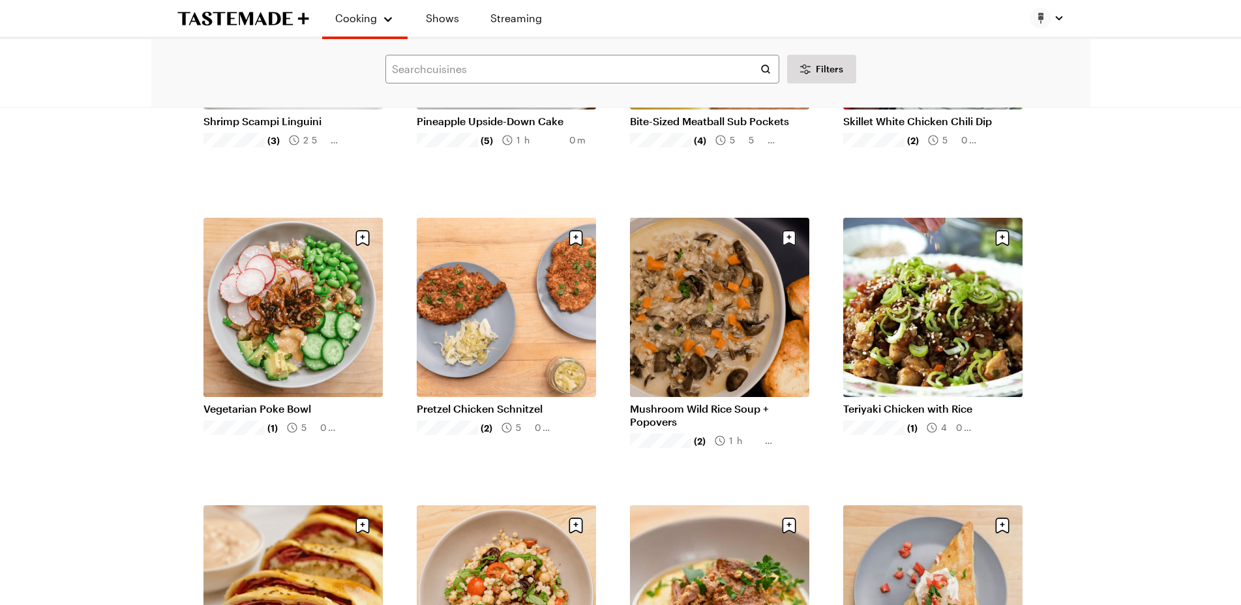
scroll to position [8054, 0]
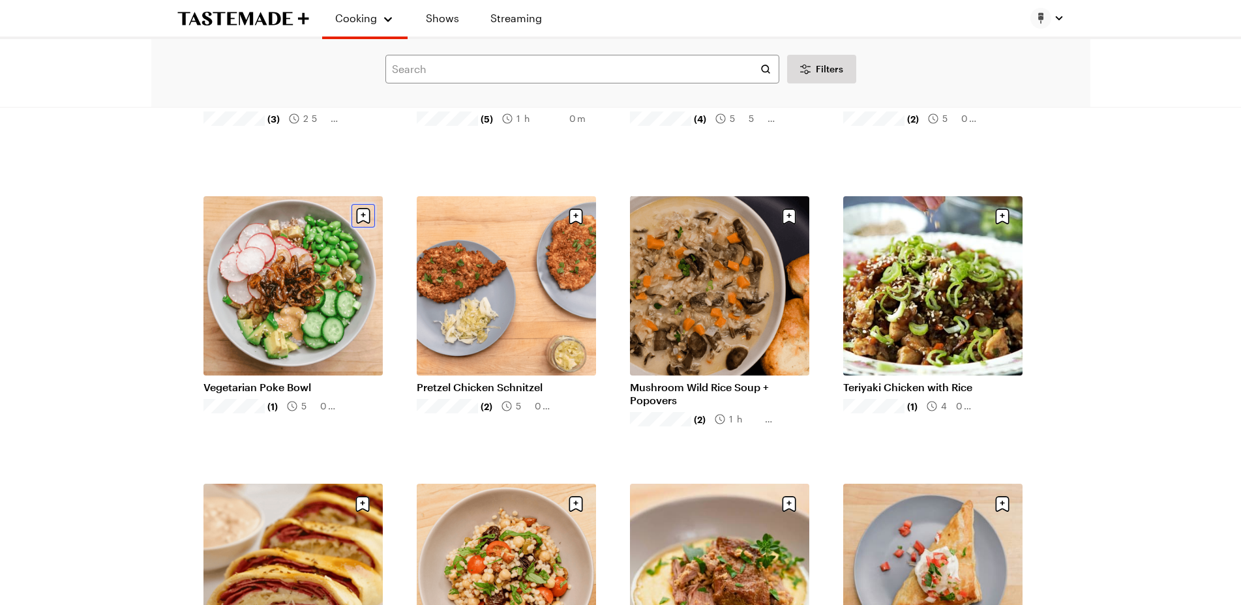
click at [361, 217] on icon "Save recipe" at bounding box center [363, 216] width 14 height 16
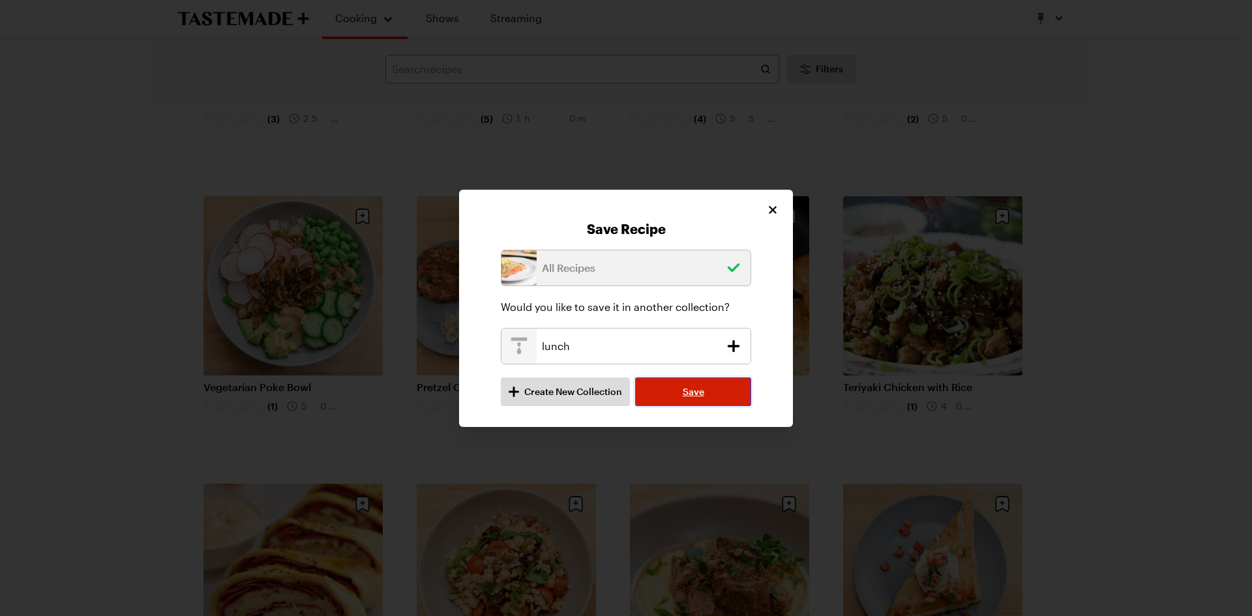
click at [737, 392] on button "Save" at bounding box center [693, 392] width 116 height 29
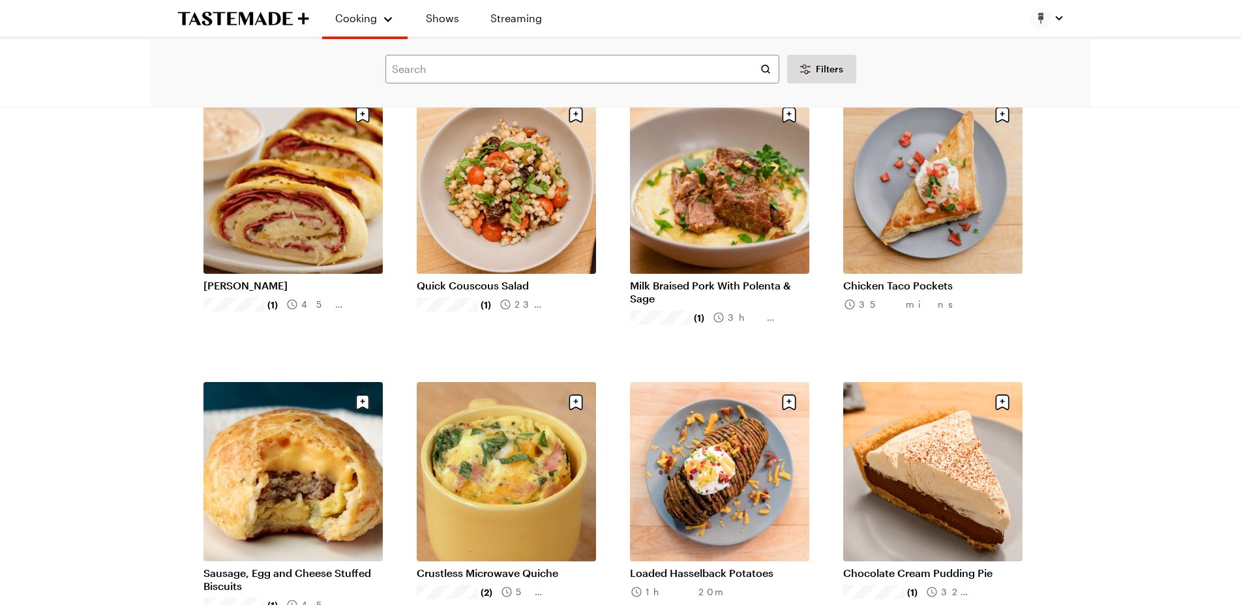
scroll to position [8594, 0]
